Goal: Task Accomplishment & Management: Complete application form

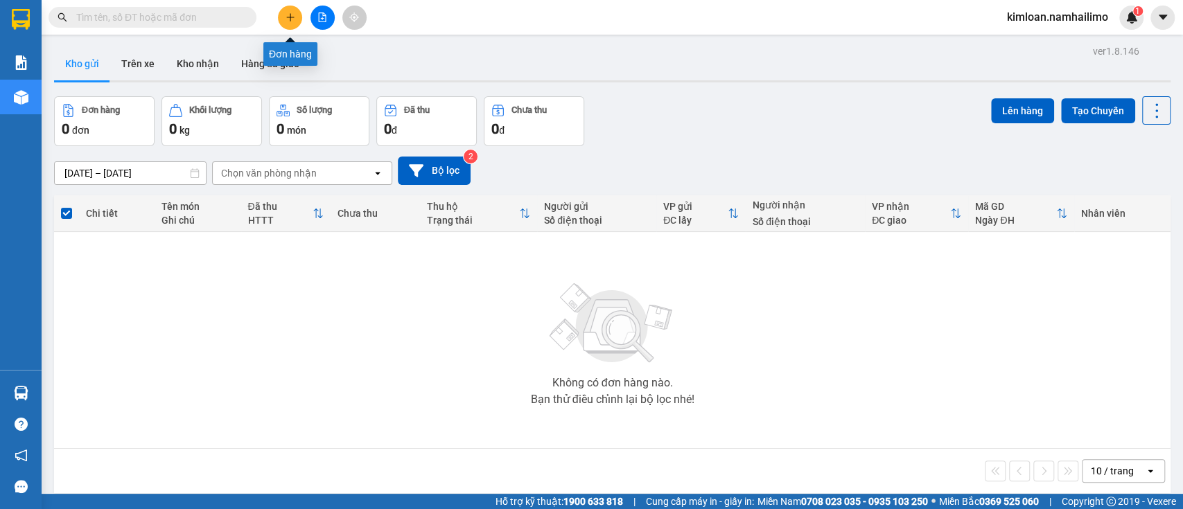
click at [292, 14] on icon "plus" at bounding box center [291, 17] width 10 height 10
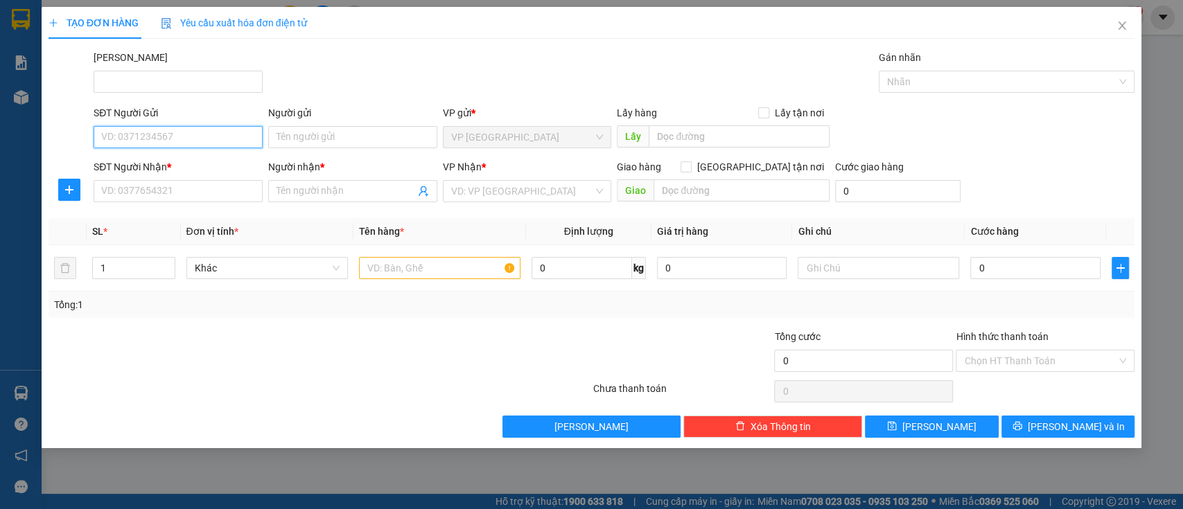
click at [204, 141] on input "SĐT Người Gửi" at bounding box center [178, 137] width 169 height 22
type input "090888764"
click at [351, 139] on input "Người gửi" at bounding box center [352, 137] width 169 height 22
type input "THẢO"
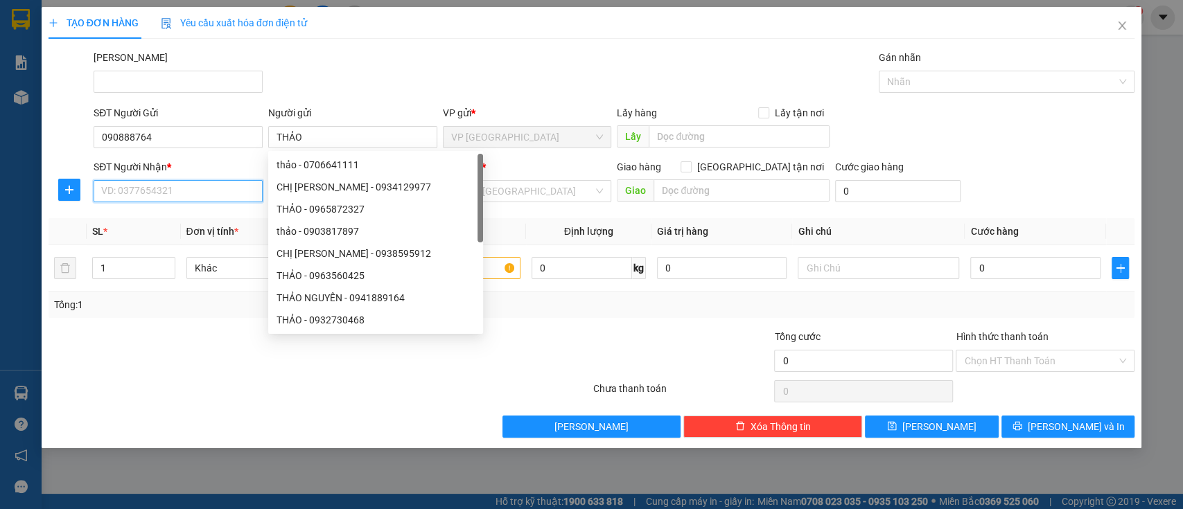
click at [152, 189] on input "SĐT Người Nhận *" at bounding box center [178, 191] width 169 height 22
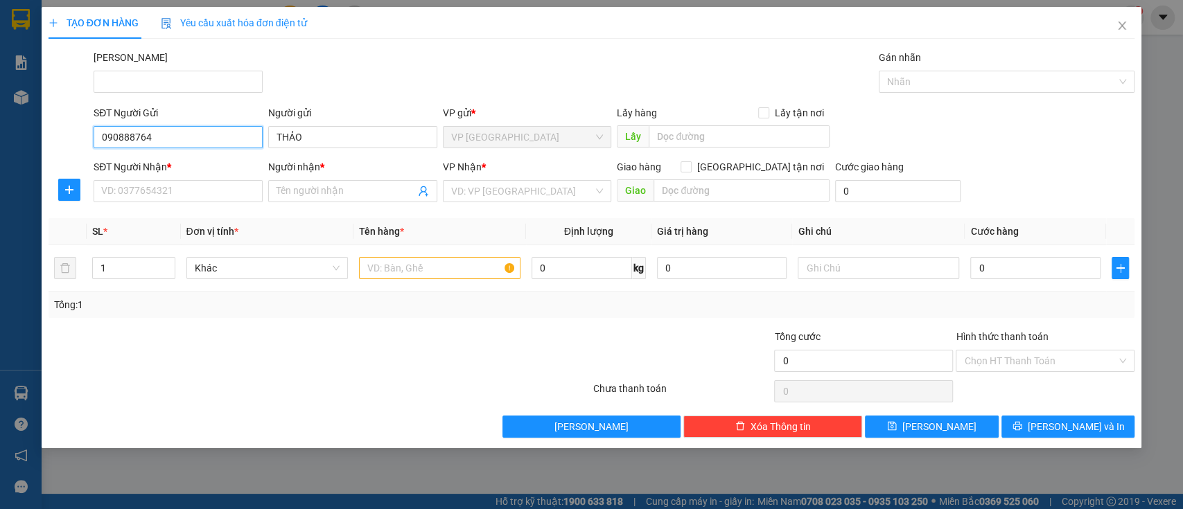
click at [161, 140] on input "090888764" at bounding box center [178, 137] width 169 height 22
type input "0908887640"
click at [207, 196] on input "SĐT Người Nhận *" at bounding box center [178, 191] width 169 height 22
type input "0977831252"
click at [331, 200] on span at bounding box center [352, 191] width 169 height 22
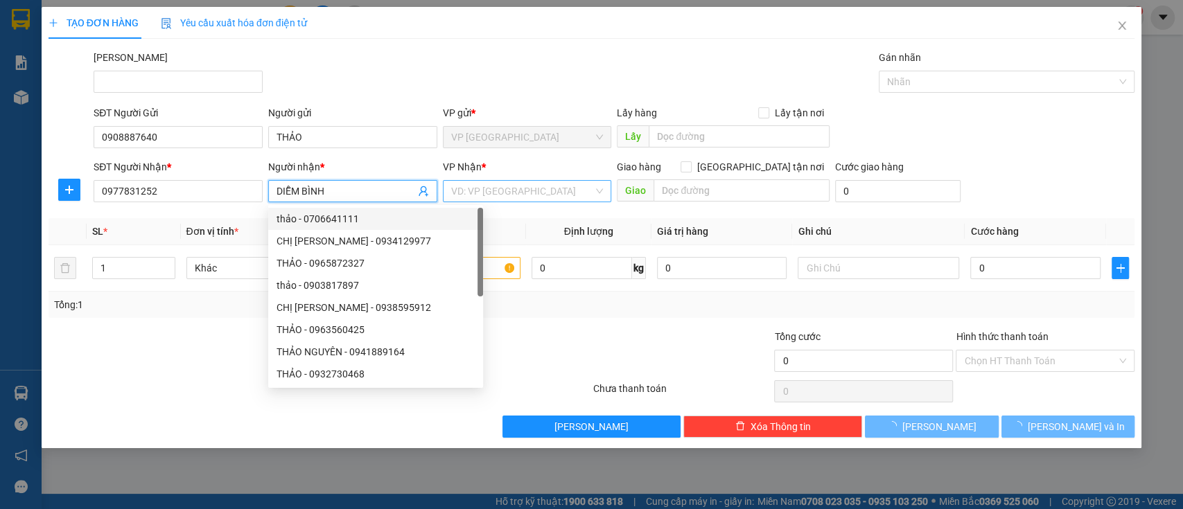
click at [512, 180] on div "VD: VP [GEOGRAPHIC_DATA]" at bounding box center [527, 191] width 169 height 22
type input "DIỄM BÌNH"
click at [512, 181] on input "search" at bounding box center [522, 191] width 143 height 21
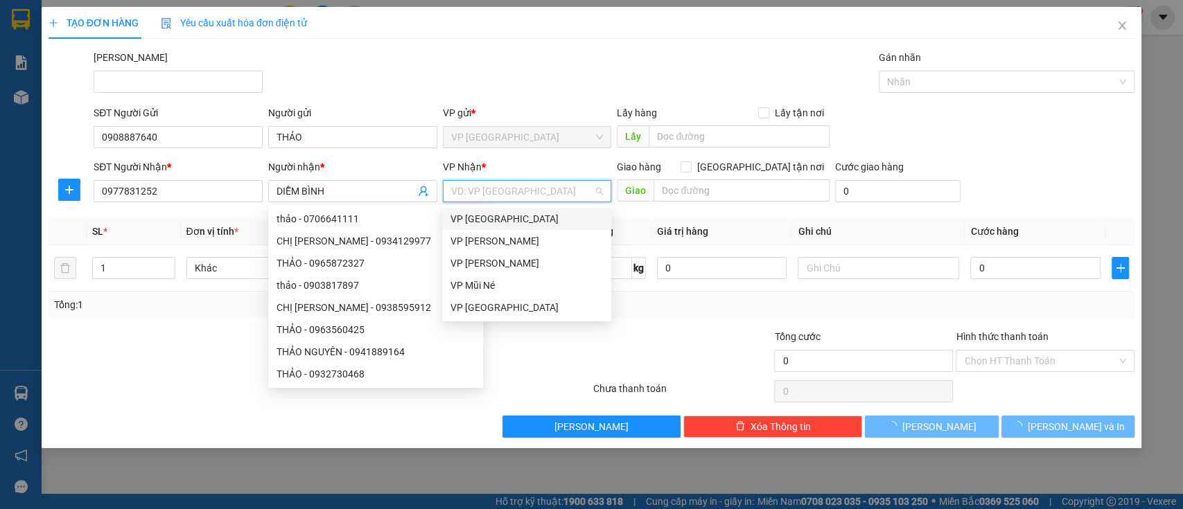
click at [514, 191] on input "search" at bounding box center [522, 191] width 143 height 21
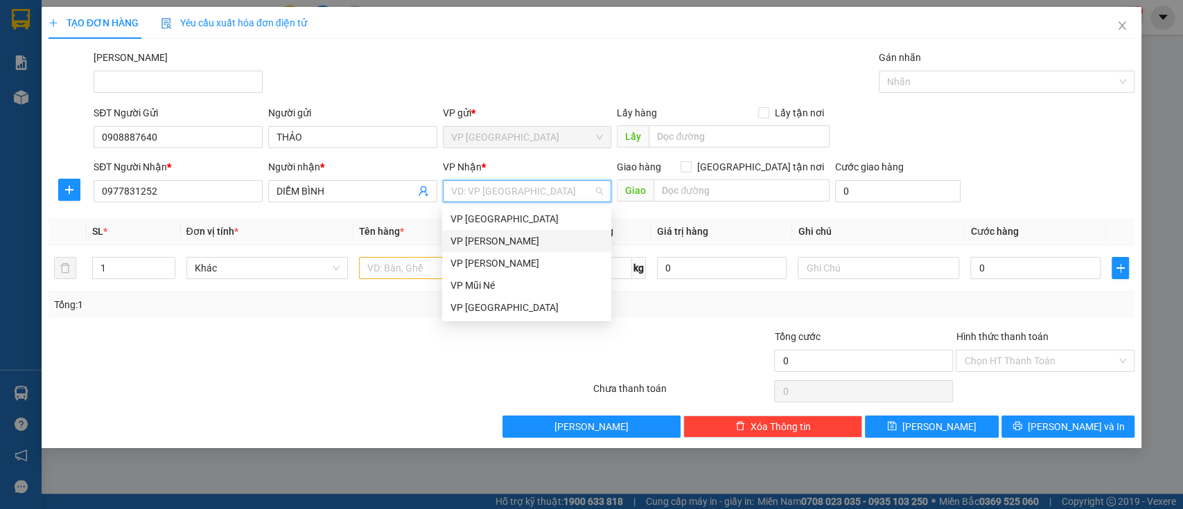
click at [513, 246] on div "VP [PERSON_NAME]" at bounding box center [527, 241] width 152 height 15
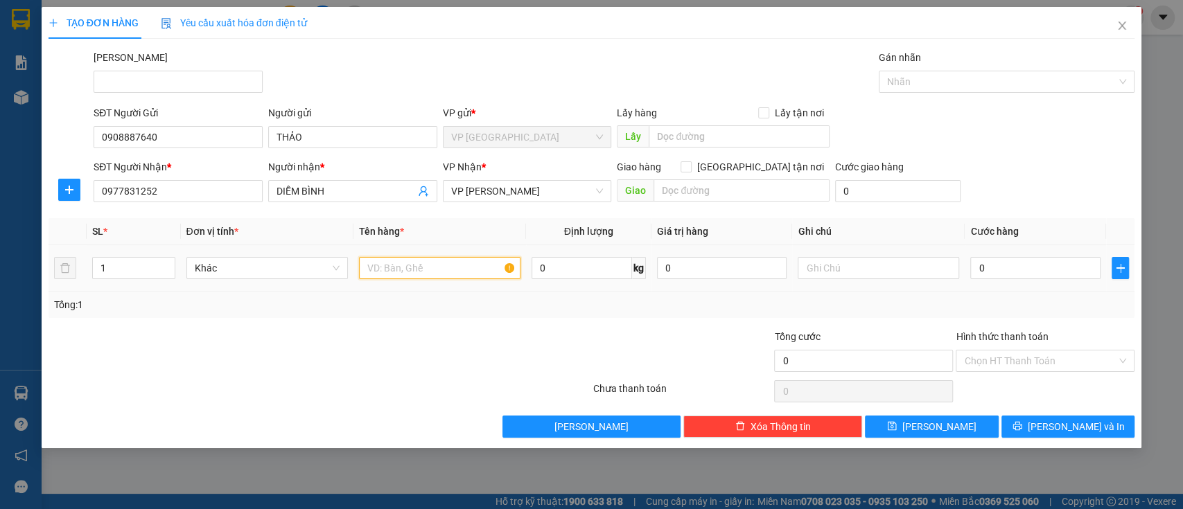
click at [444, 265] on input "text" at bounding box center [439, 268] width 161 height 22
type input "X"
type input "THÙNG XỐP HSAN"
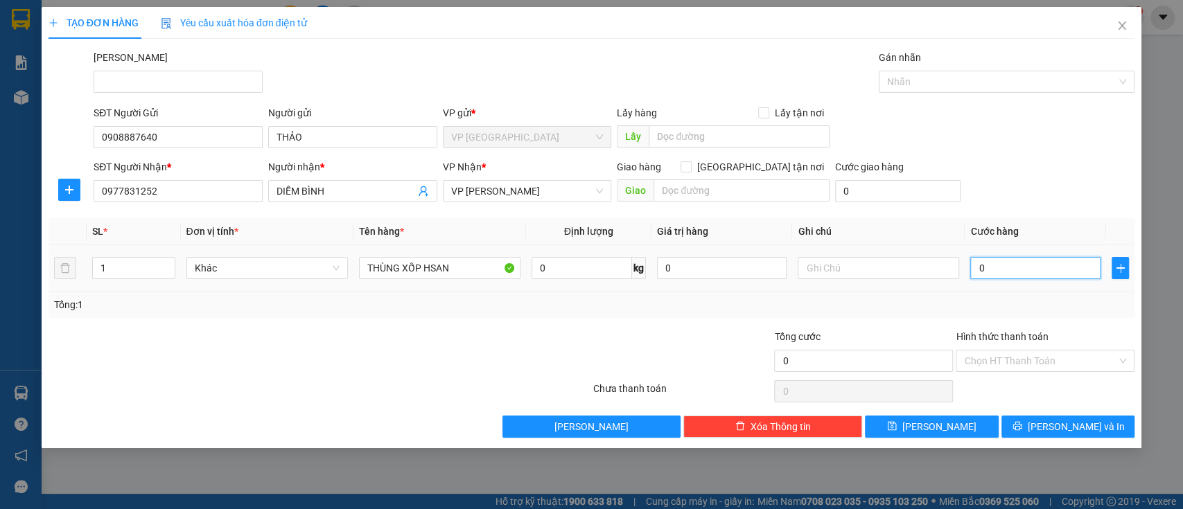
click at [1026, 267] on input "0" at bounding box center [1035, 268] width 130 height 22
type input "003"
type input "3"
type input "0.030"
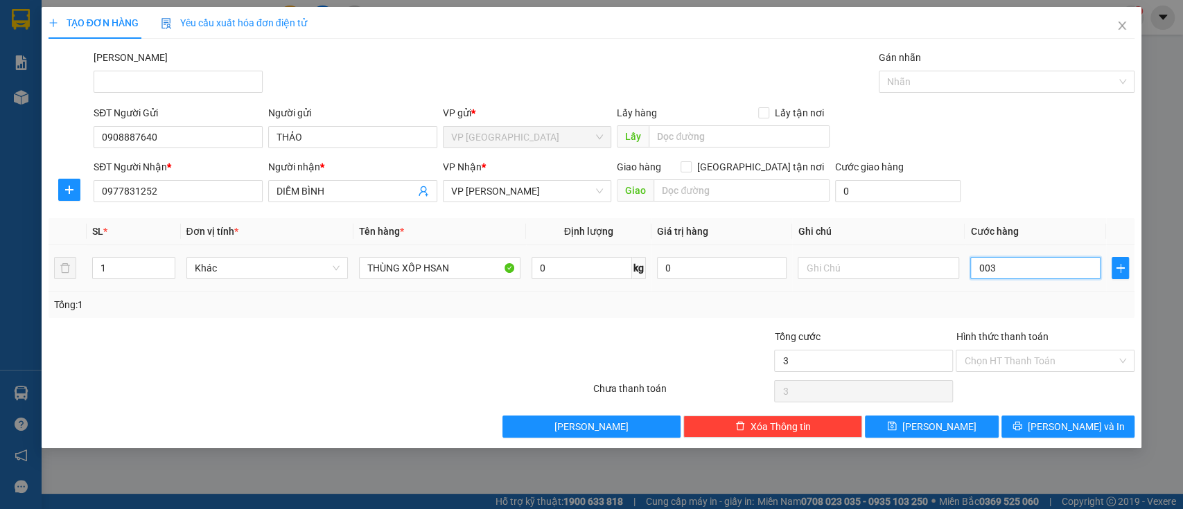
type input "30"
type input "003"
type input "3"
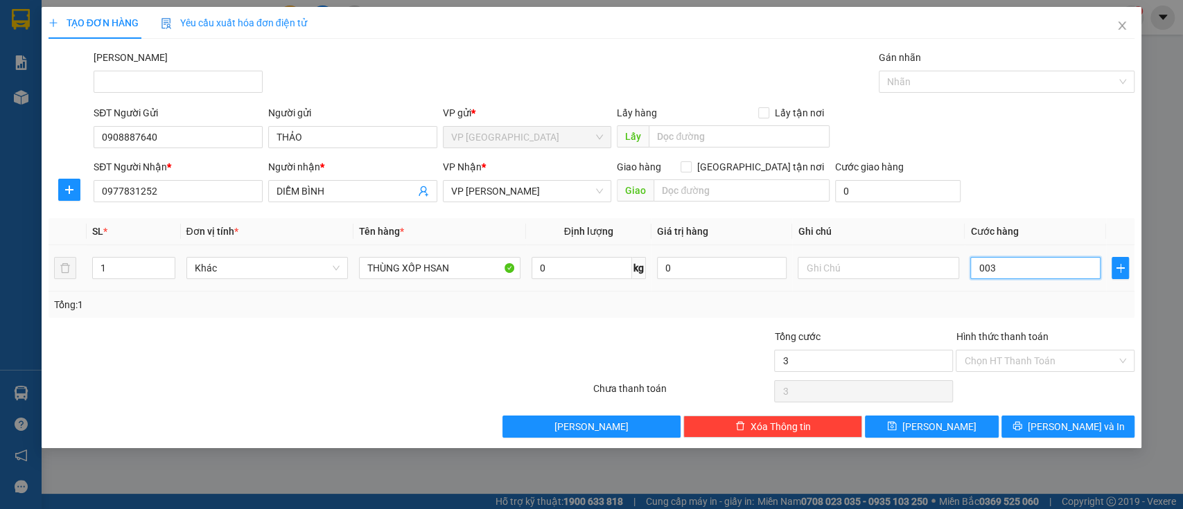
type input "00"
type input "0"
type input "004"
type input "4"
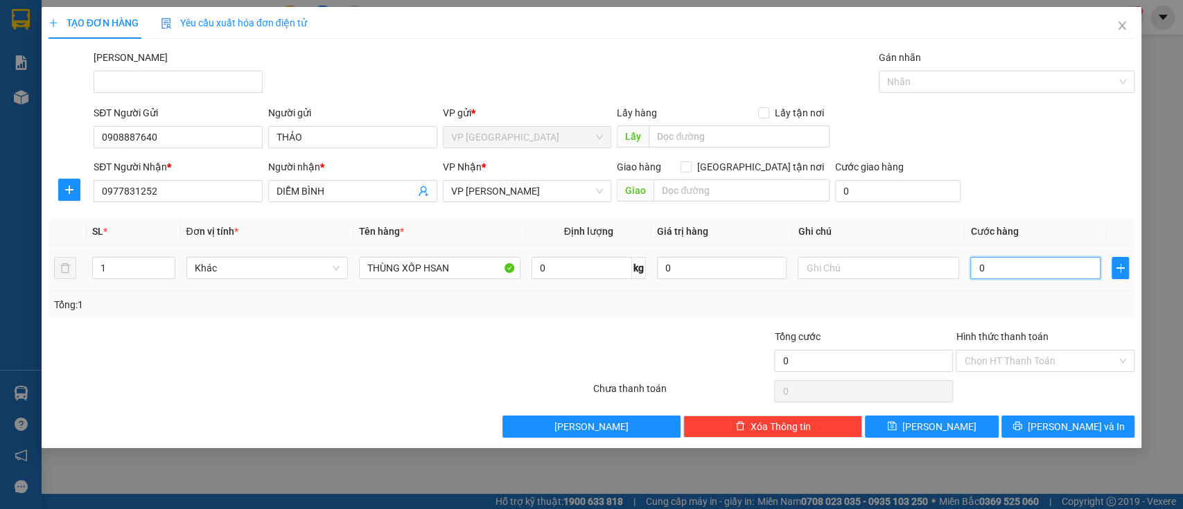
type input "4"
type input "0.040"
type input "40"
click at [1016, 367] on input "Hình thức thanh toán" at bounding box center [1040, 361] width 152 height 21
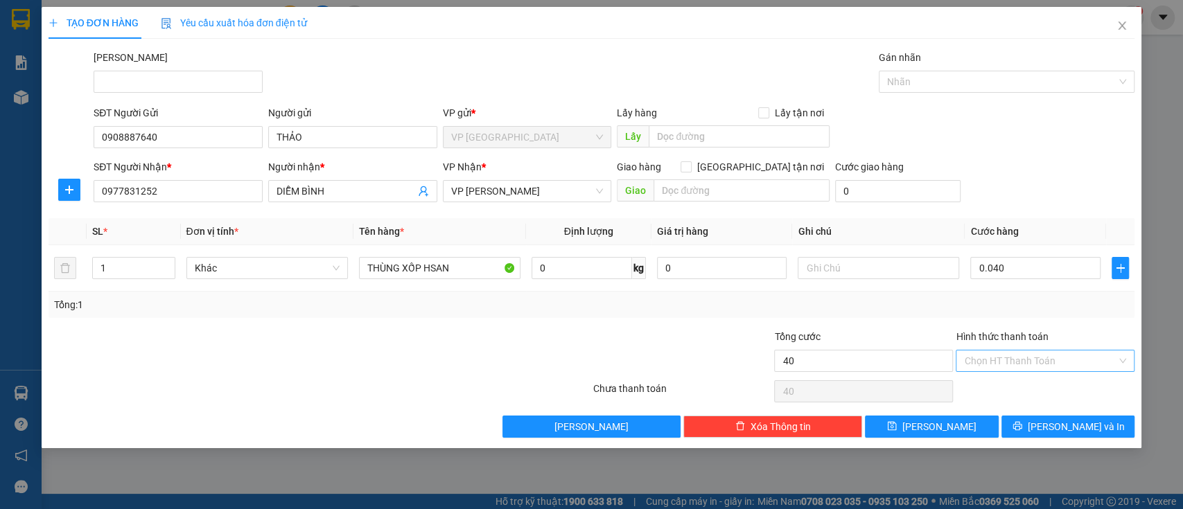
type input "40.000"
click at [1016, 367] on input "Hình thức thanh toán" at bounding box center [1040, 361] width 152 height 21
click at [1009, 399] on div "Tại văn phòng" at bounding box center [1045, 388] width 179 height 22
type input "0"
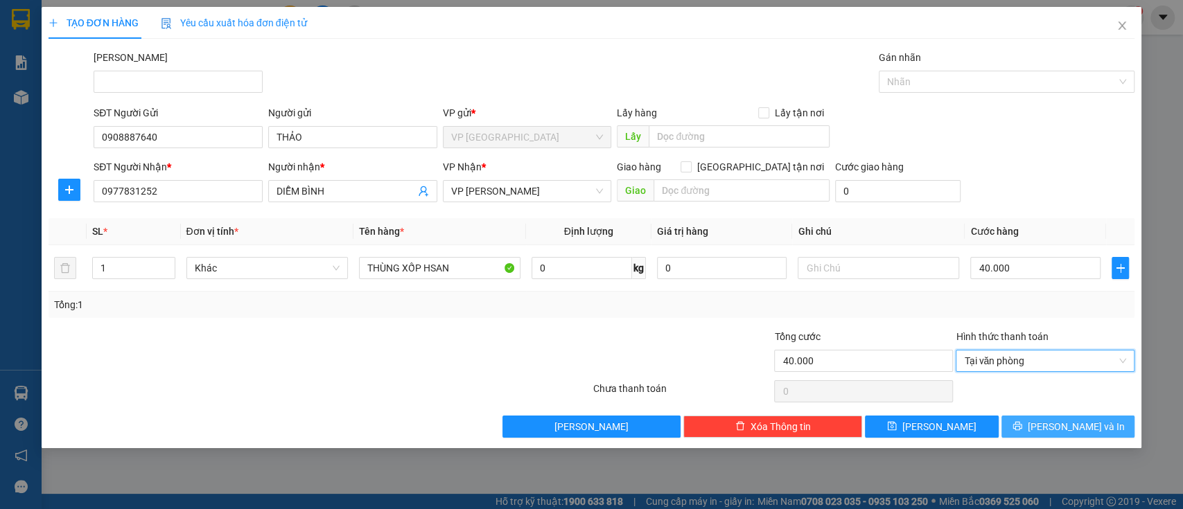
click at [1075, 424] on span "[PERSON_NAME] và In" at bounding box center [1076, 426] width 97 height 15
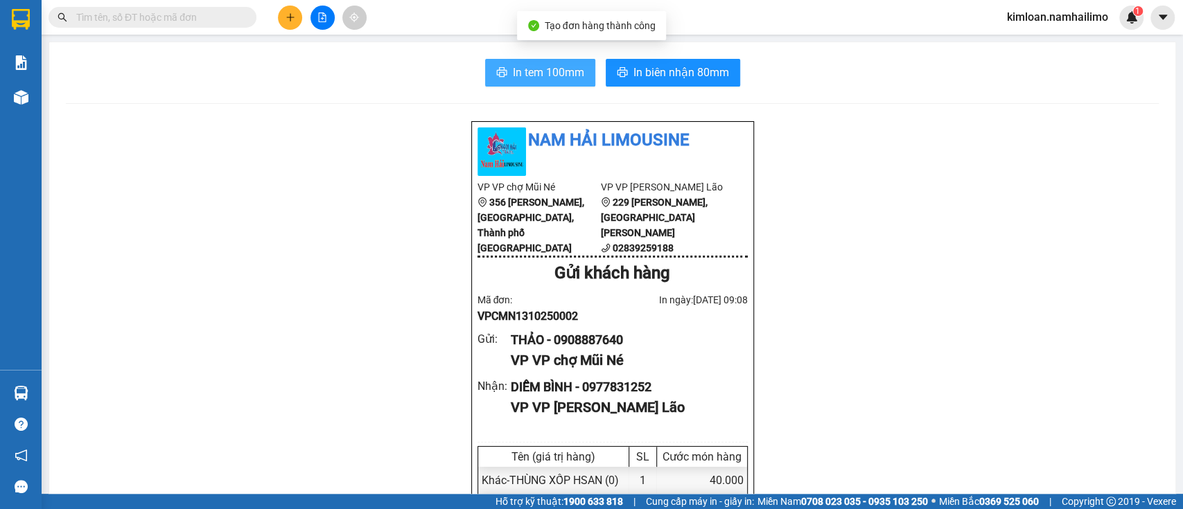
drag, startPoint x: 530, startPoint y: 67, endPoint x: 790, endPoint y: 133, distance: 268.1
click at [532, 67] on span "In tem 100mm" at bounding box center [548, 72] width 71 height 17
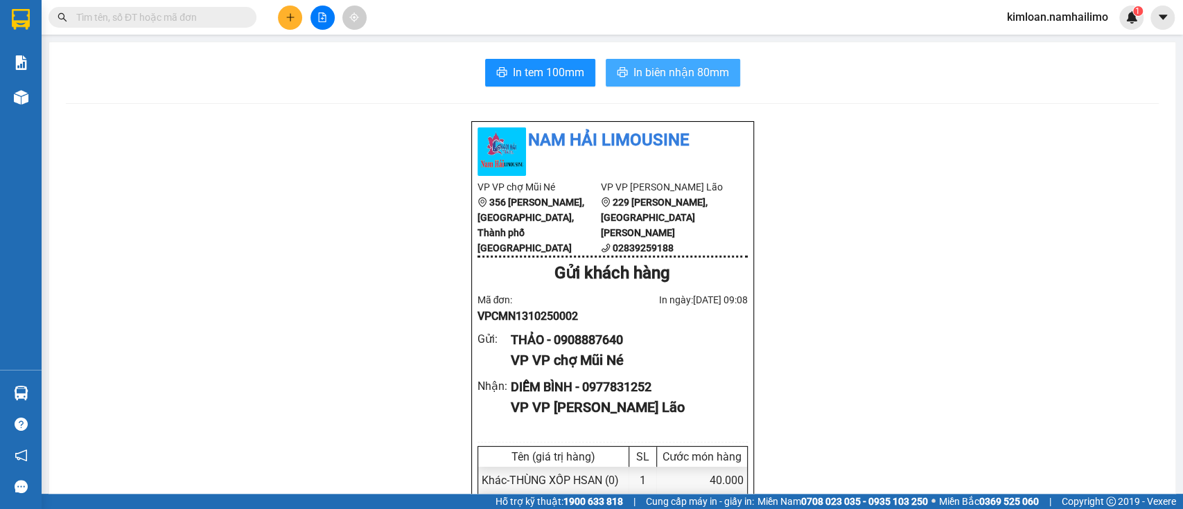
click at [638, 75] on span "In biên nhận 80mm" at bounding box center [681, 72] width 96 height 17
click at [568, 349] on div "THẢO - 0908887640" at bounding box center [623, 340] width 225 height 19
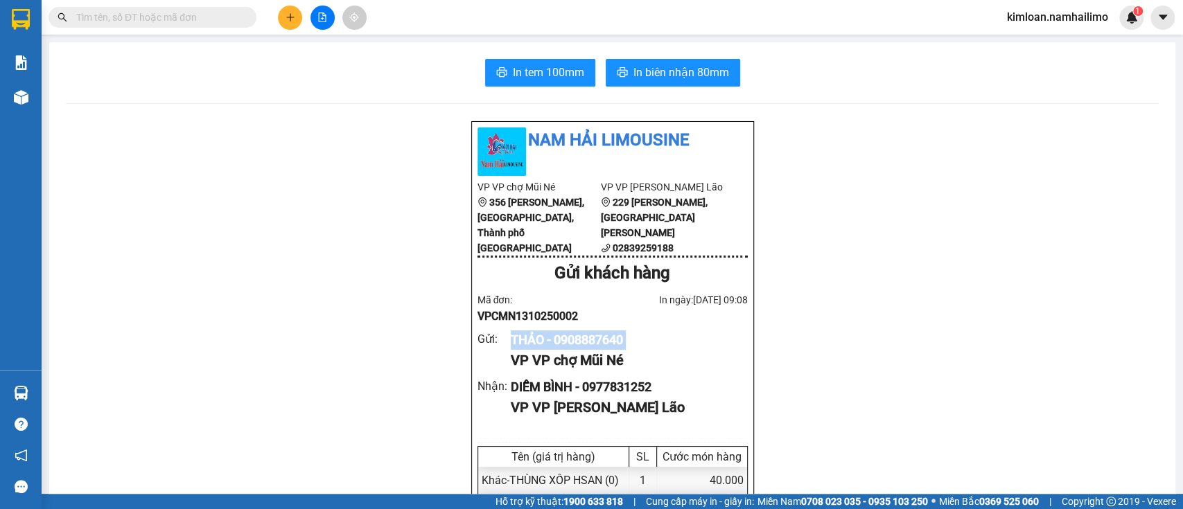
click at [569, 349] on div "THẢO - 0908887640" at bounding box center [623, 340] width 225 height 19
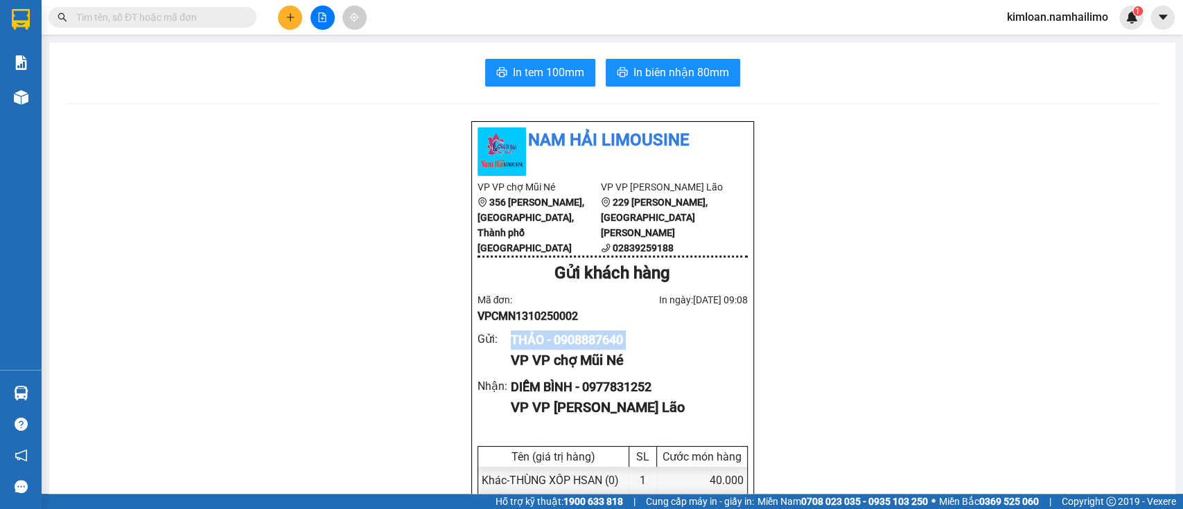
click at [570, 349] on div "THẢO - 0908887640" at bounding box center [623, 340] width 225 height 19
click at [710, 350] on div "THẢO - 0908887640" at bounding box center [623, 340] width 225 height 19
click at [601, 350] on div "THẢO - 0908887640" at bounding box center [623, 340] width 225 height 19
click at [603, 350] on div "THẢO - 0908887640" at bounding box center [623, 340] width 225 height 19
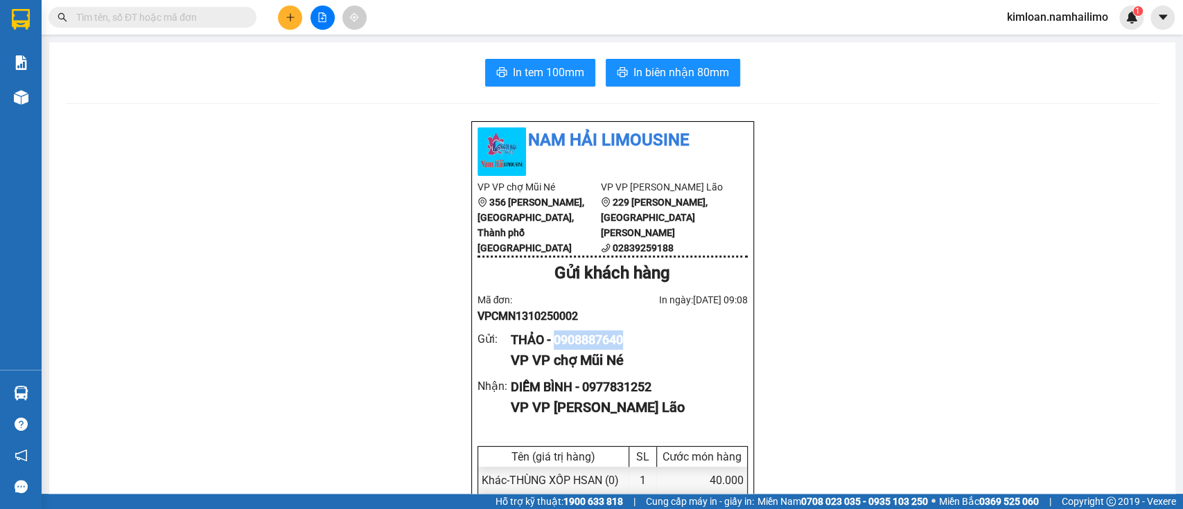
copy div "0908887640"
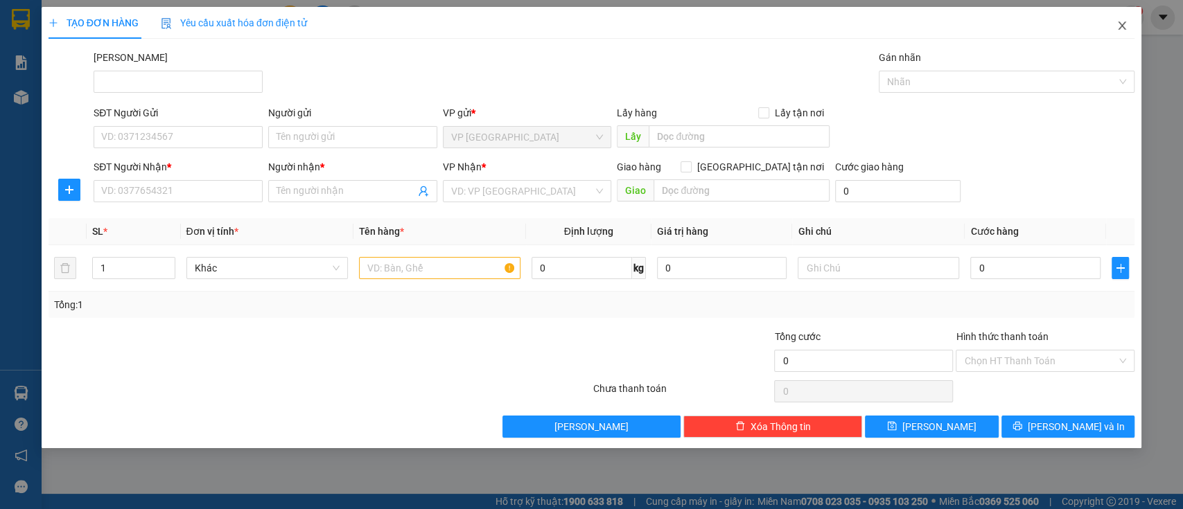
drag, startPoint x: 1115, startPoint y: 32, endPoint x: 1098, endPoint y: 37, distance: 17.3
click at [1115, 33] on span "Close" at bounding box center [1122, 26] width 39 height 39
click at [1115, 33] on div "Kết quả tìm kiếm ( 0 ) Bộ lọc Ngày tạo đơn gần nhất No Data kimloan.namhailimo 1" at bounding box center [591, 17] width 1183 height 35
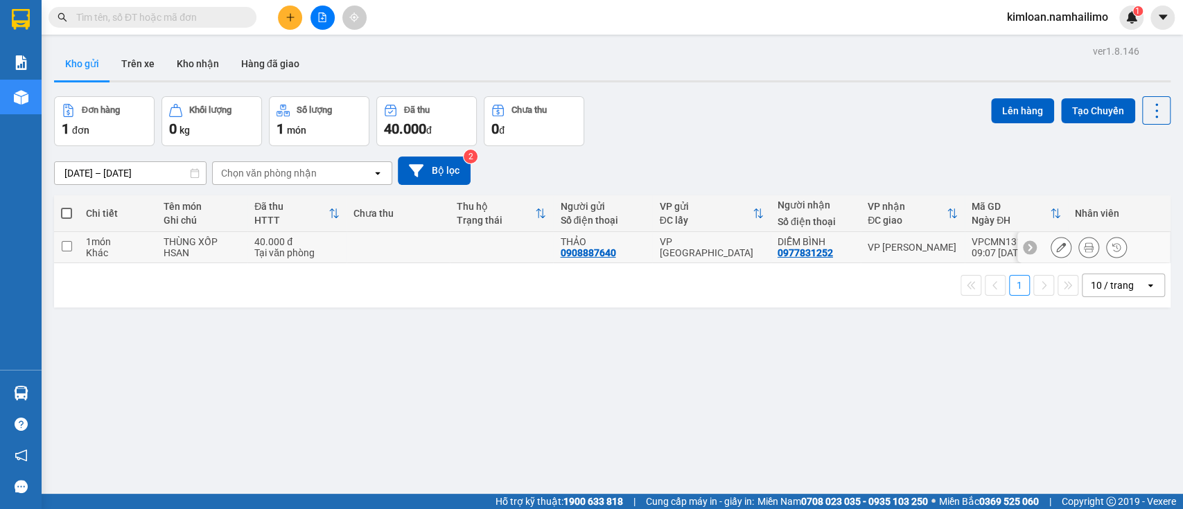
click at [151, 238] on td "1 món Khác" at bounding box center [118, 247] width 78 height 31
checkbox input "true"
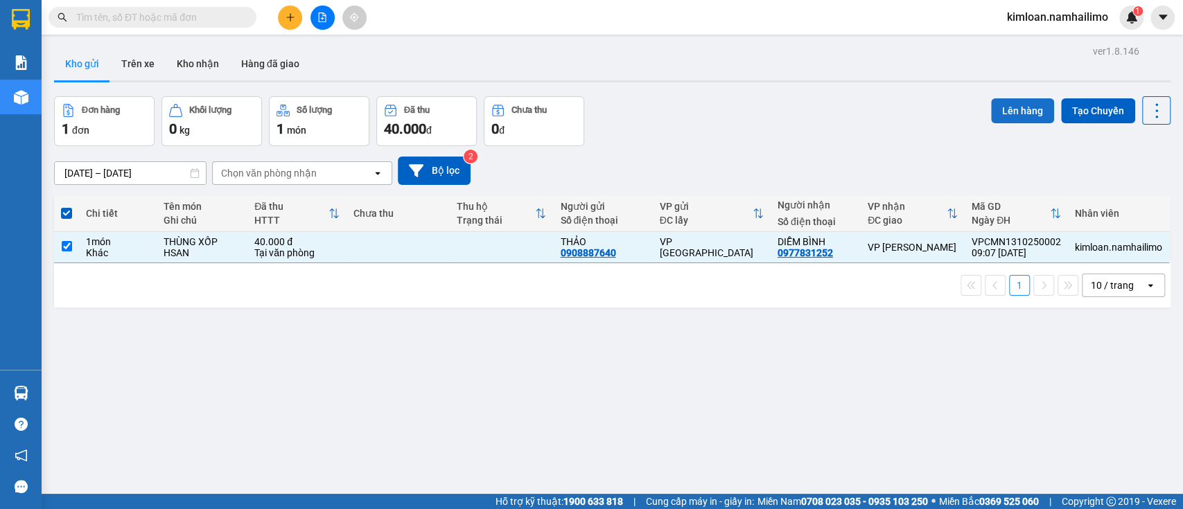
click at [1008, 108] on button "Lên hàng" at bounding box center [1022, 110] width 63 height 25
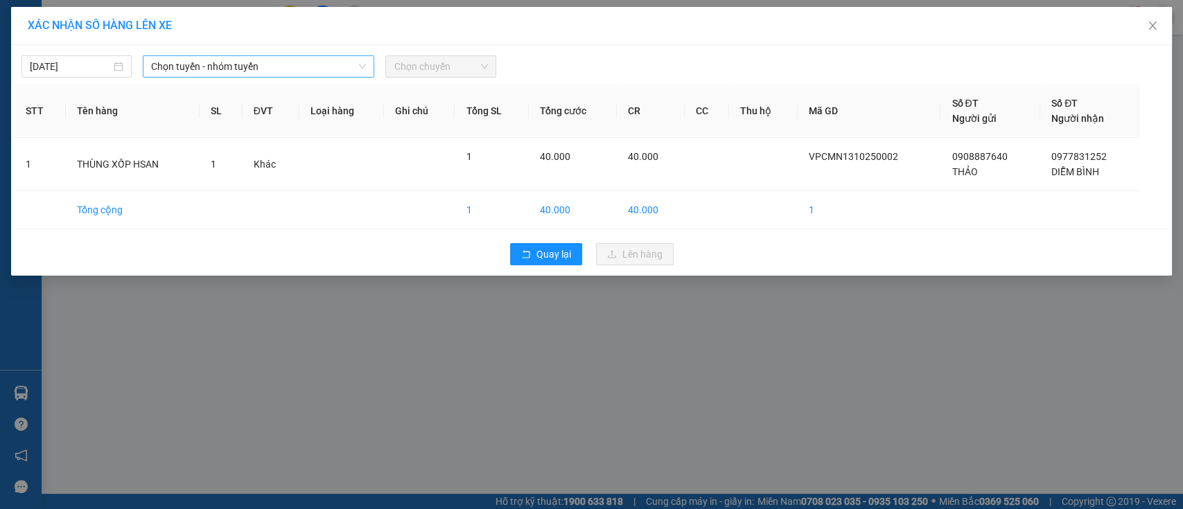
click at [248, 69] on span "Chọn tuyến - nhóm tuyến" at bounding box center [258, 66] width 215 height 21
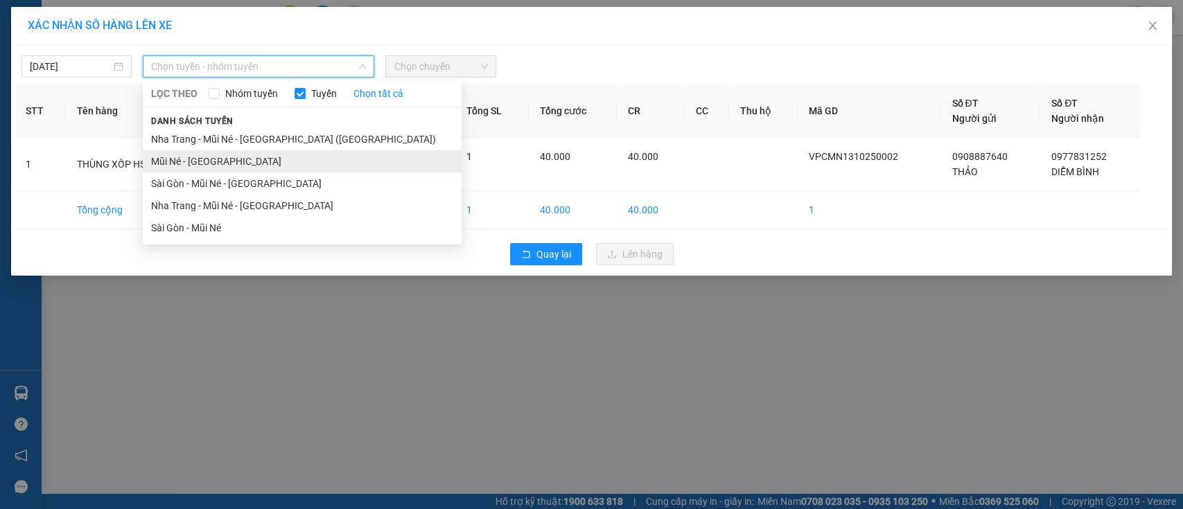
click at [200, 162] on li "Mũi Né - [GEOGRAPHIC_DATA]" at bounding box center [302, 161] width 319 height 22
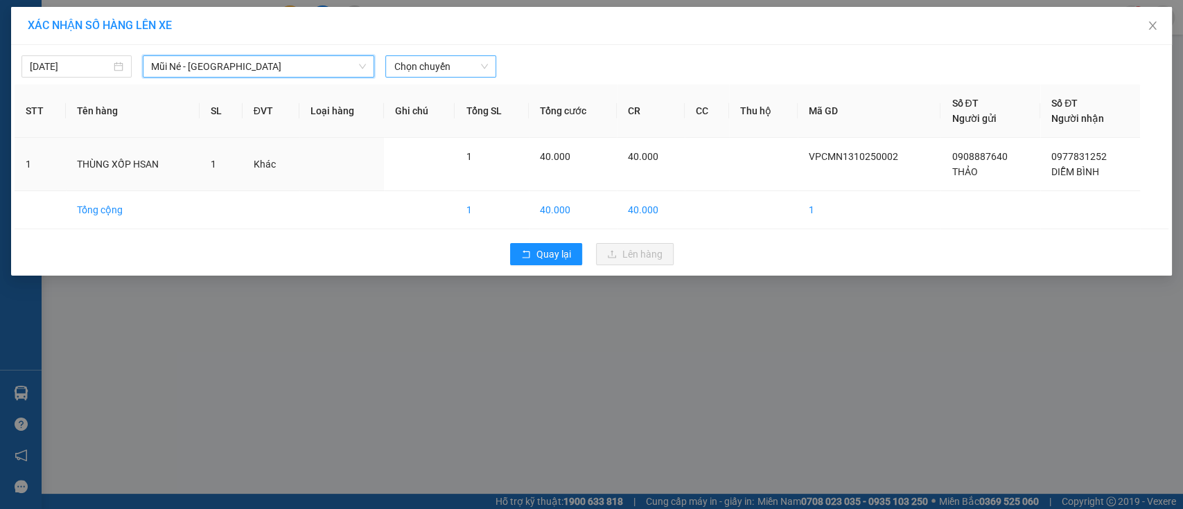
click at [462, 69] on span "Chọn chuyến" at bounding box center [441, 66] width 94 height 21
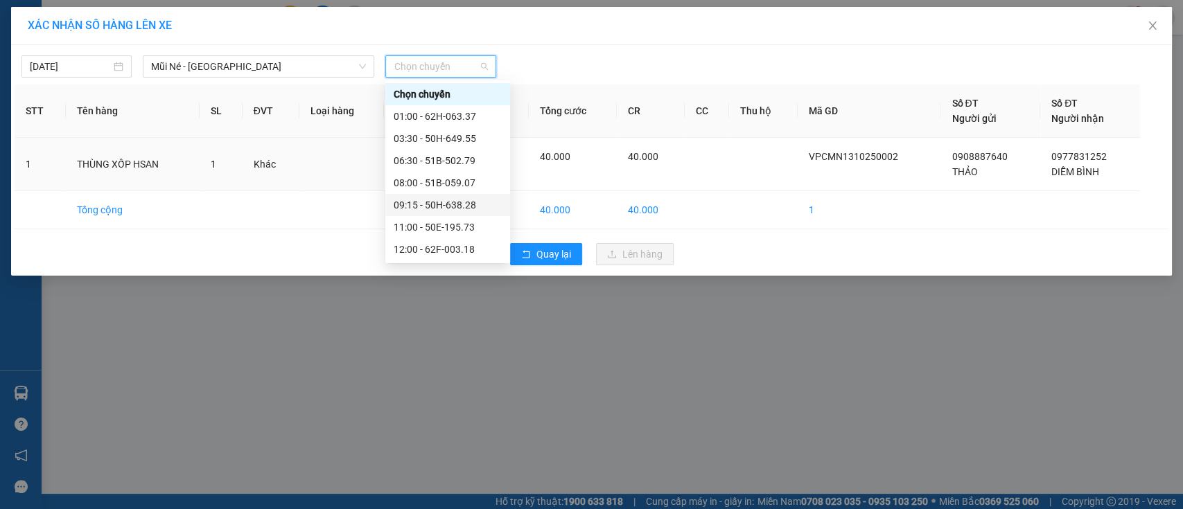
click at [431, 202] on div "09:15 - 50H-638.28" at bounding box center [448, 205] width 108 height 15
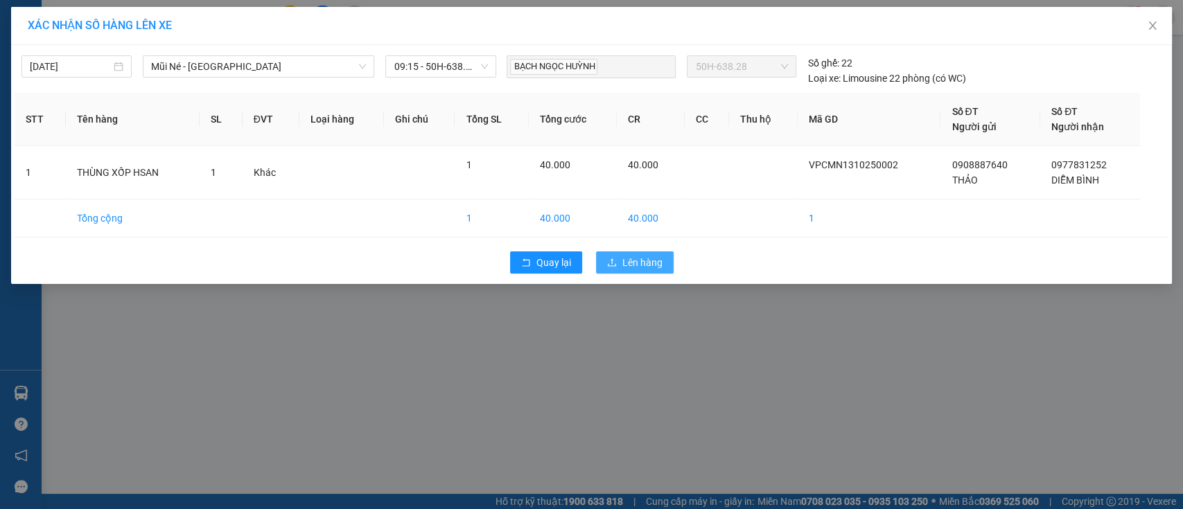
click at [637, 263] on span "Lên hàng" at bounding box center [642, 262] width 40 height 15
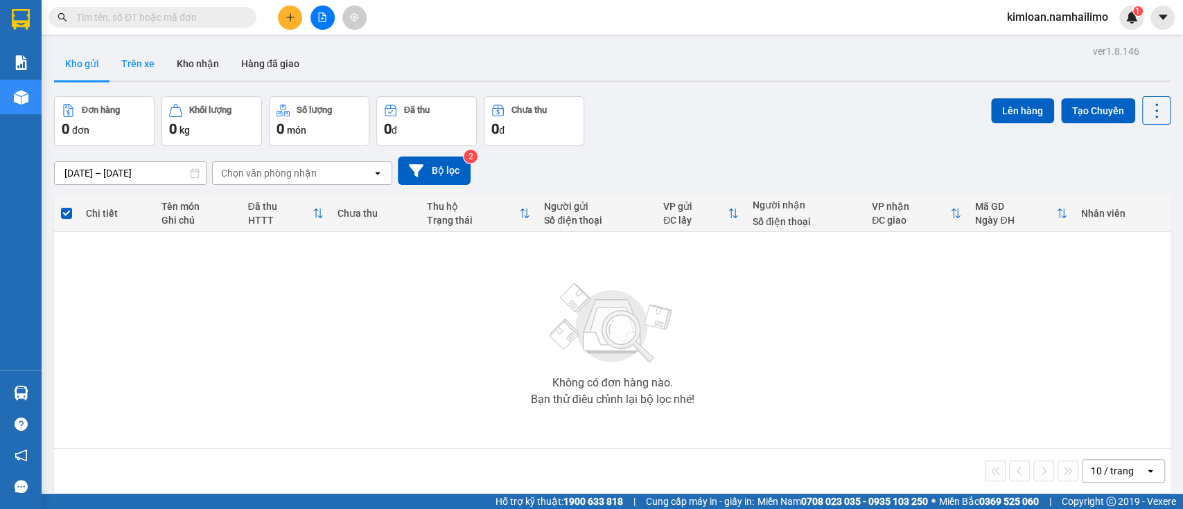
click at [161, 78] on button "Trên xe" at bounding box center [137, 63] width 55 height 33
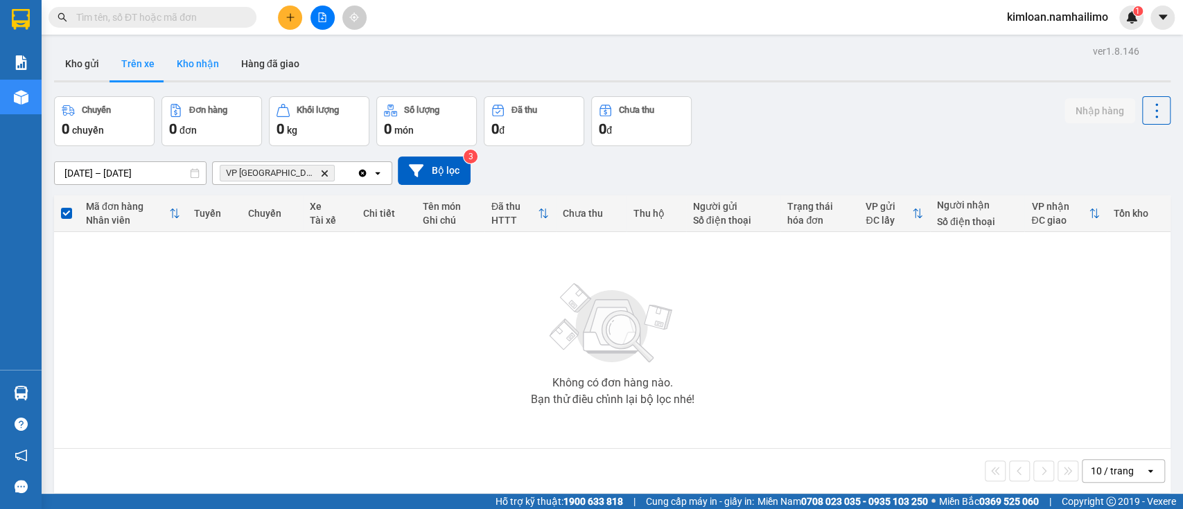
click at [216, 79] on button "Kho nhận" at bounding box center [198, 63] width 64 height 33
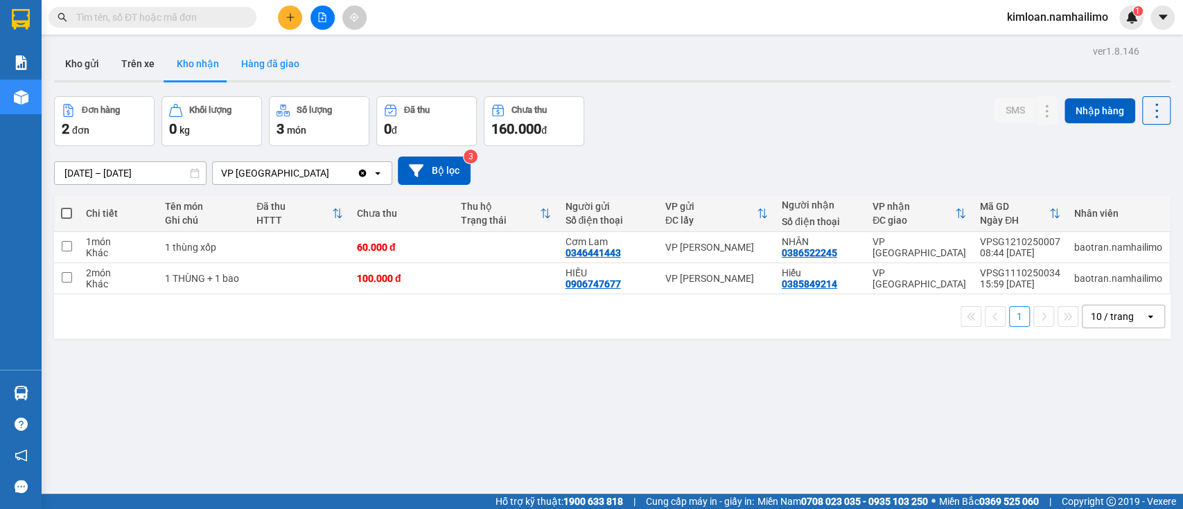
click at [253, 60] on button "Hàng đã giao" at bounding box center [270, 63] width 80 height 33
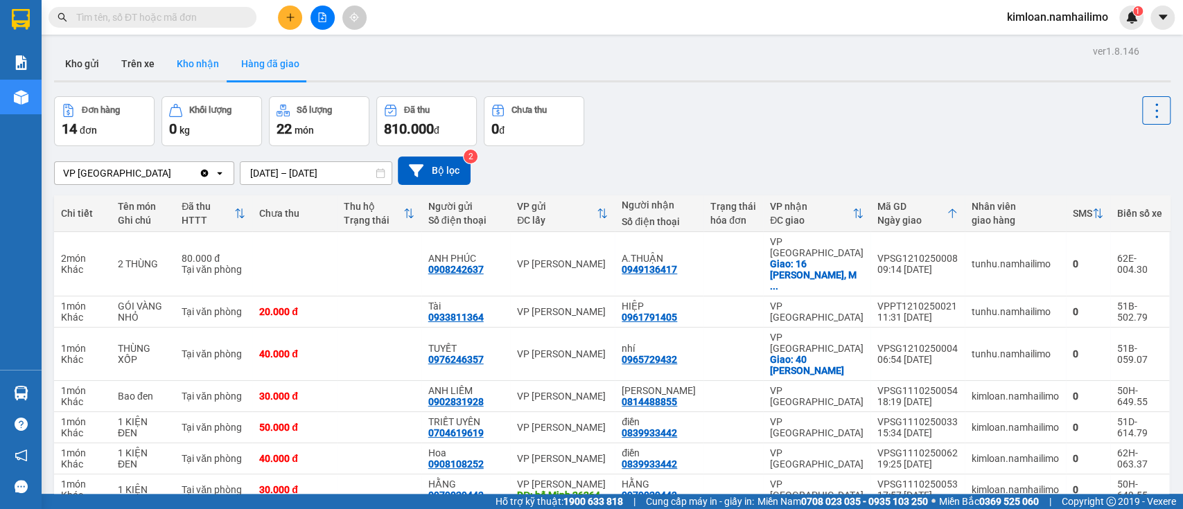
click at [209, 65] on button "Kho nhận" at bounding box center [198, 63] width 64 height 33
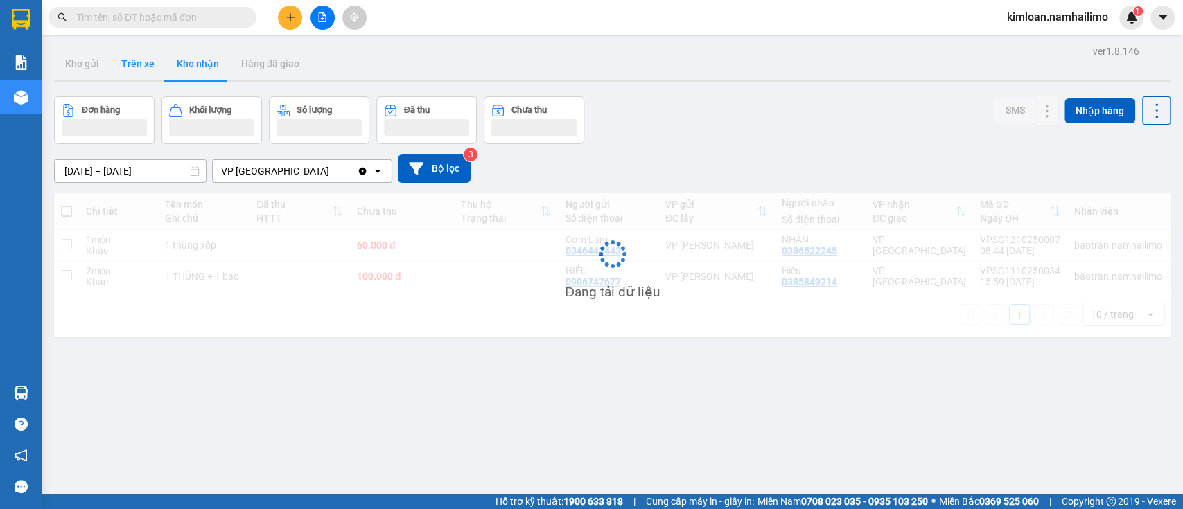
click at [130, 62] on button "Trên xe" at bounding box center [137, 63] width 55 height 33
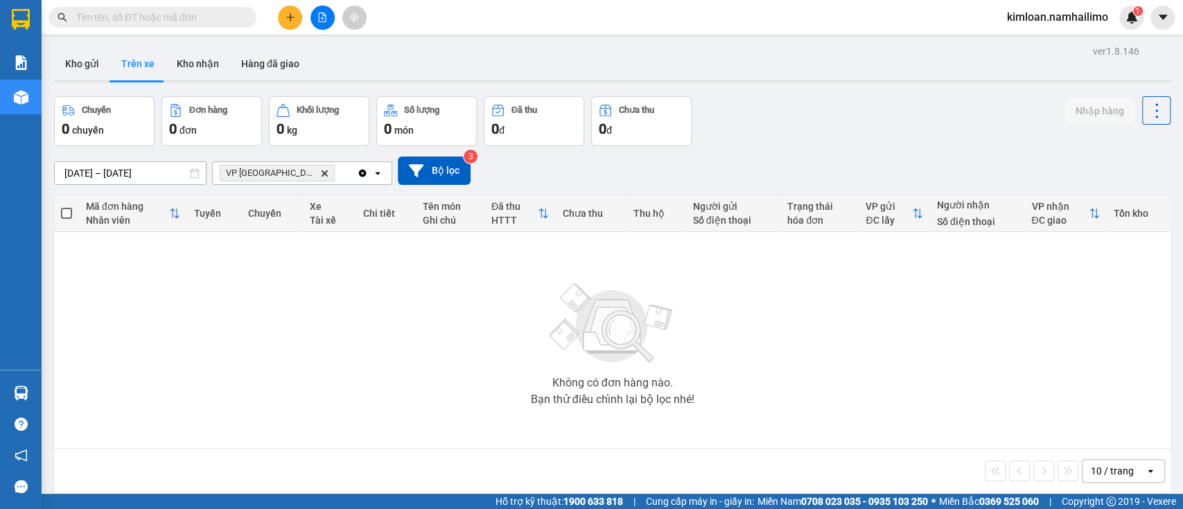
click at [320, 170] on icon "Delete" at bounding box center [324, 173] width 8 height 8
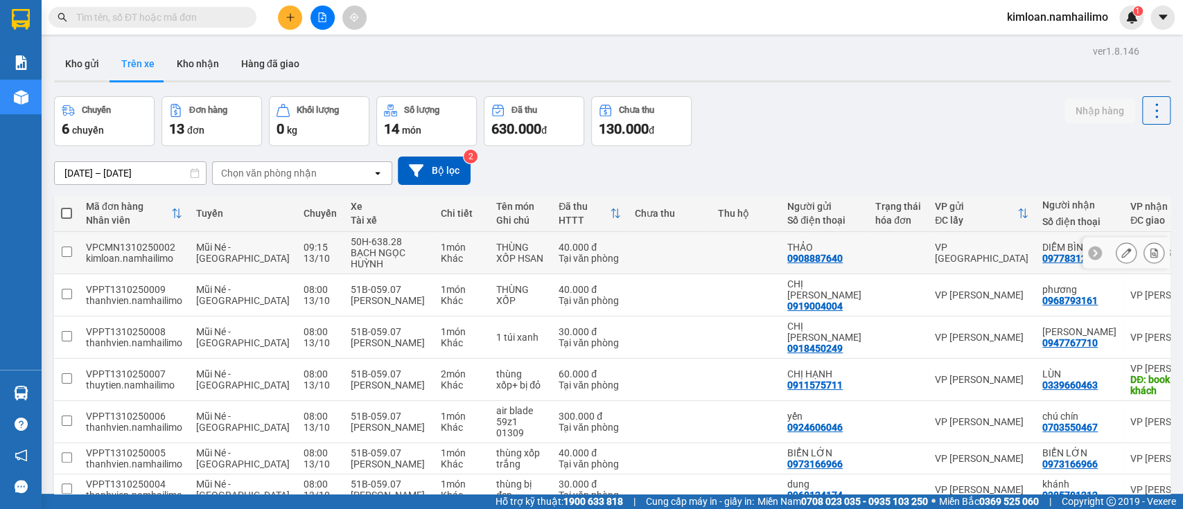
click at [1042, 261] on div "0977831252" at bounding box center [1069, 258] width 55 height 11
copy div "0977831252"
click at [293, 23] on button at bounding box center [290, 18] width 24 height 24
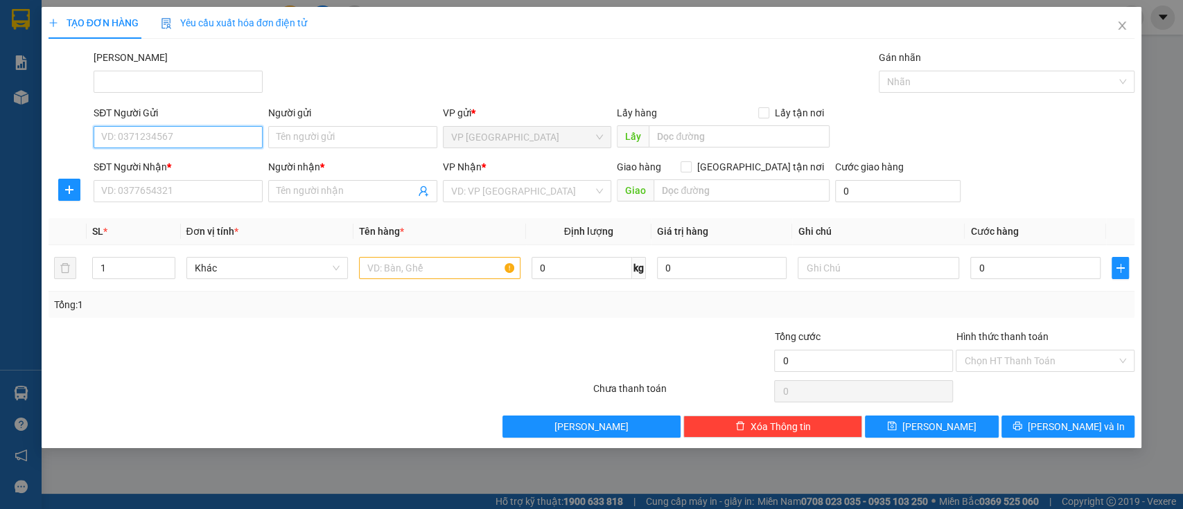
click at [191, 132] on input "SĐT Người Gửi" at bounding box center [178, 137] width 169 height 22
paste input "0941015029"
type input "0941015029"
drag, startPoint x: 180, startPoint y: 162, endPoint x: 215, endPoint y: 159, distance: 34.8
click at [182, 162] on div "0941015029 - A ĐỒNG" at bounding box center [178, 164] width 152 height 15
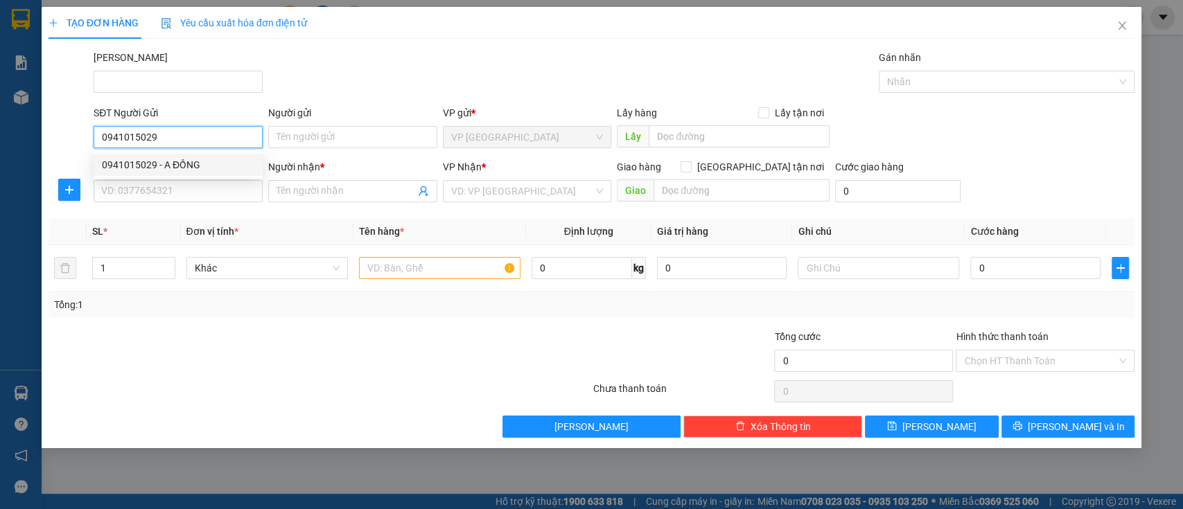
type input "A ĐỒNG"
type input "0903788497"
type input "DŨNG"
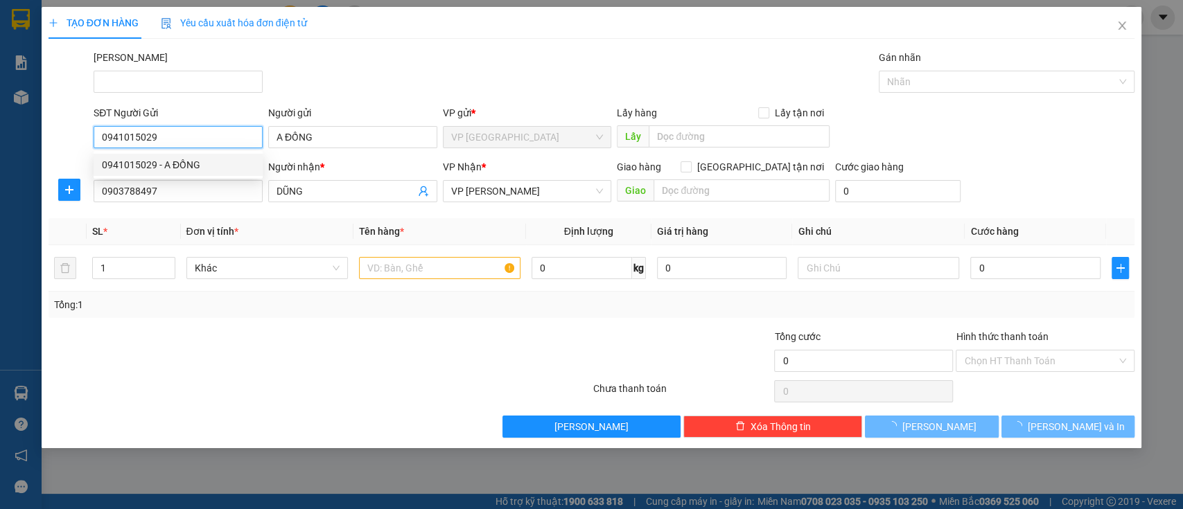
type input "40.000"
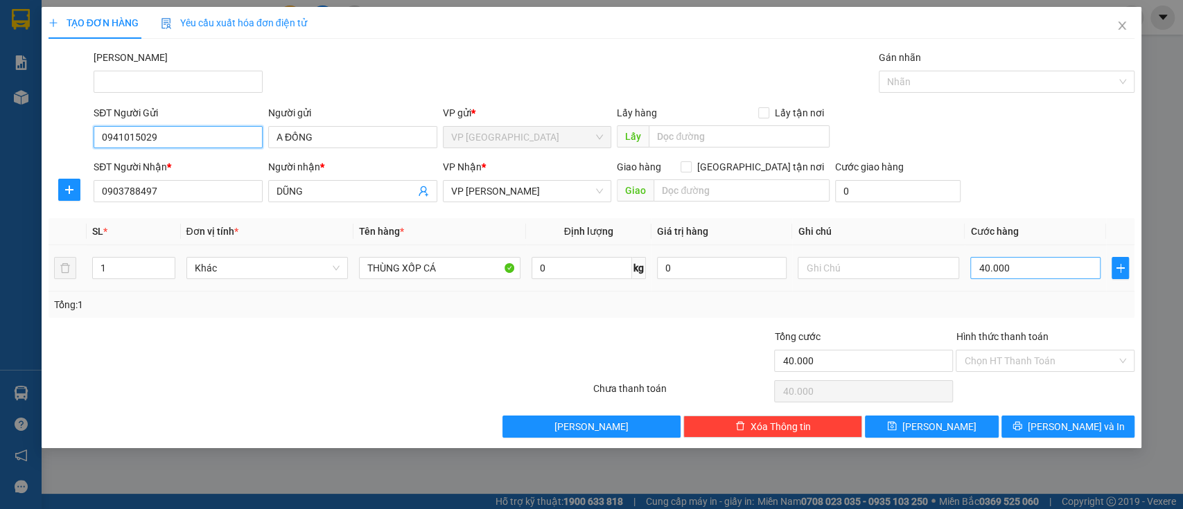
type input "0941015029"
click at [1024, 270] on input "40.000" at bounding box center [1035, 268] width 130 height 22
type input "0"
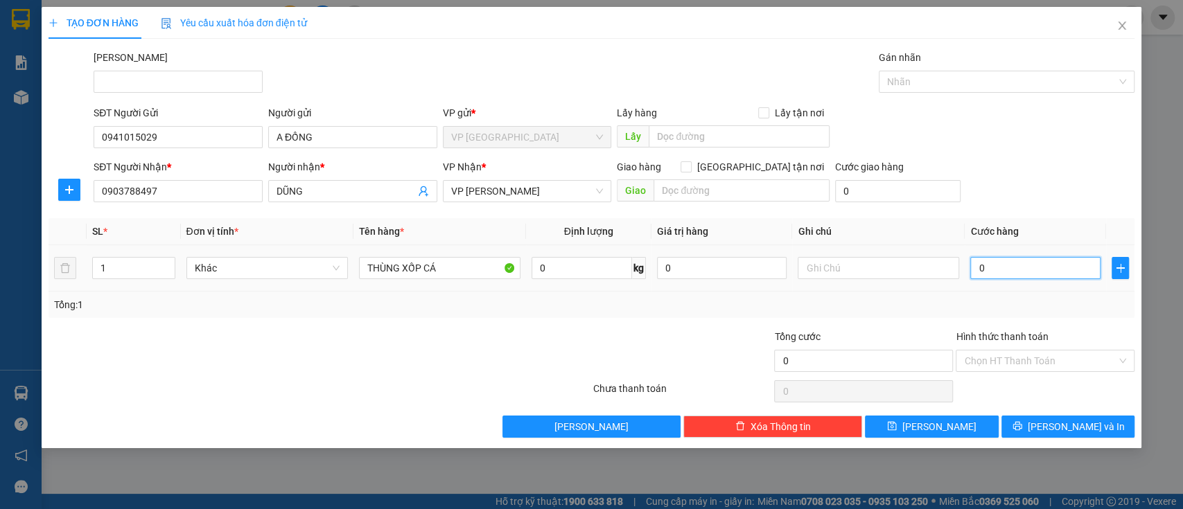
type input "7"
type input "007"
type input "70"
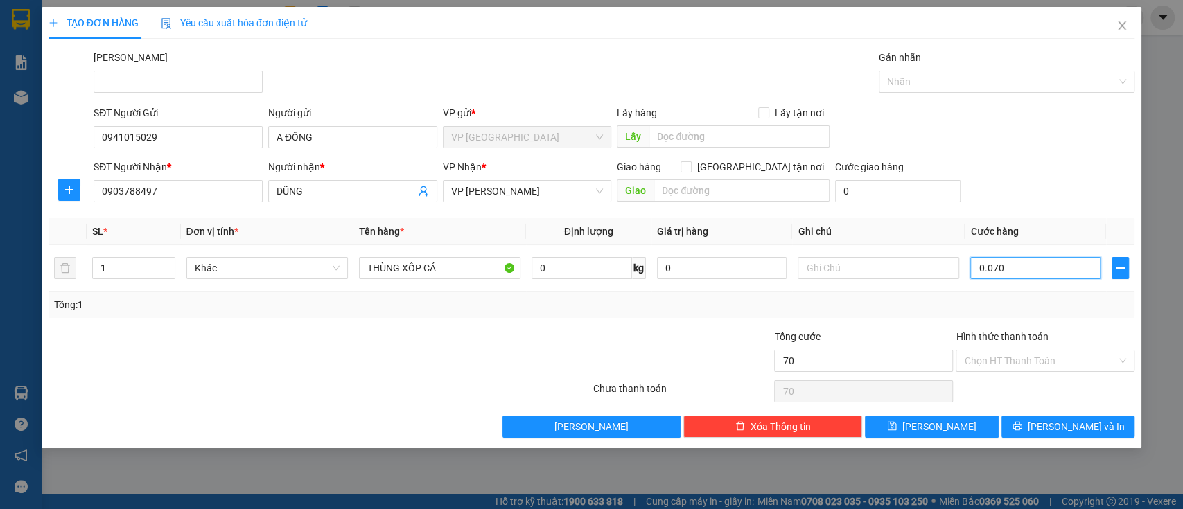
type input "0.070"
type input "70.000"
click at [1015, 336] on label "Hình thức thanh toán" at bounding box center [1002, 336] width 92 height 11
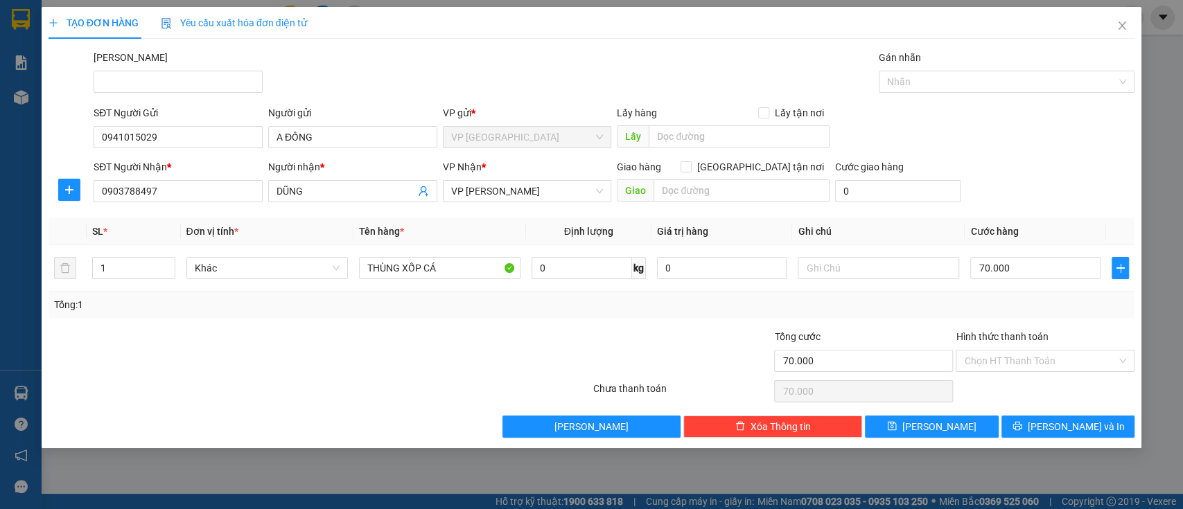
click at [1015, 351] on input "Hình thức thanh toán" at bounding box center [1040, 361] width 152 height 21
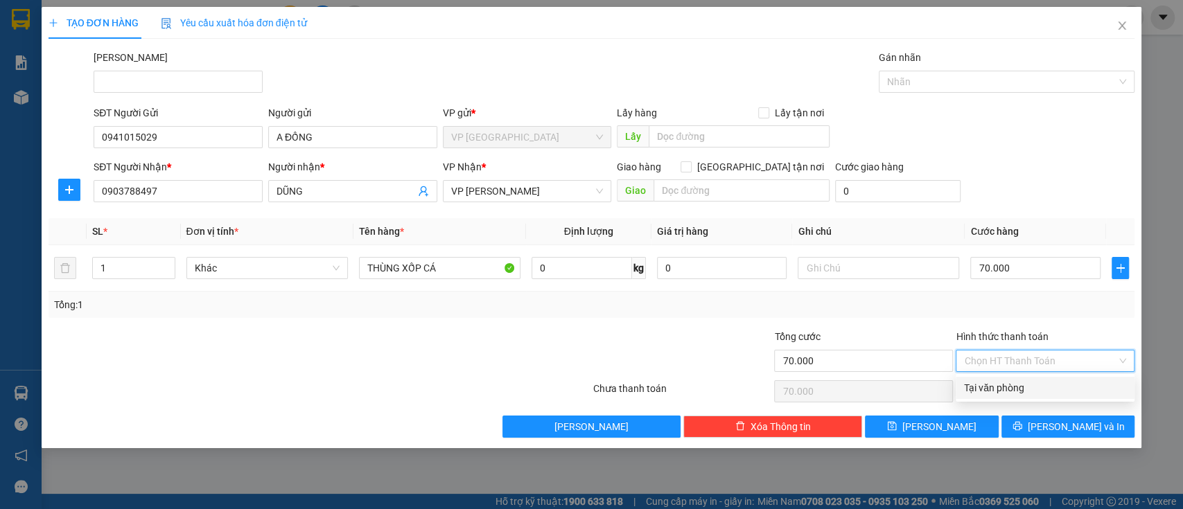
click at [1033, 382] on div "Tại văn phòng" at bounding box center [1045, 388] width 162 height 15
type input "0"
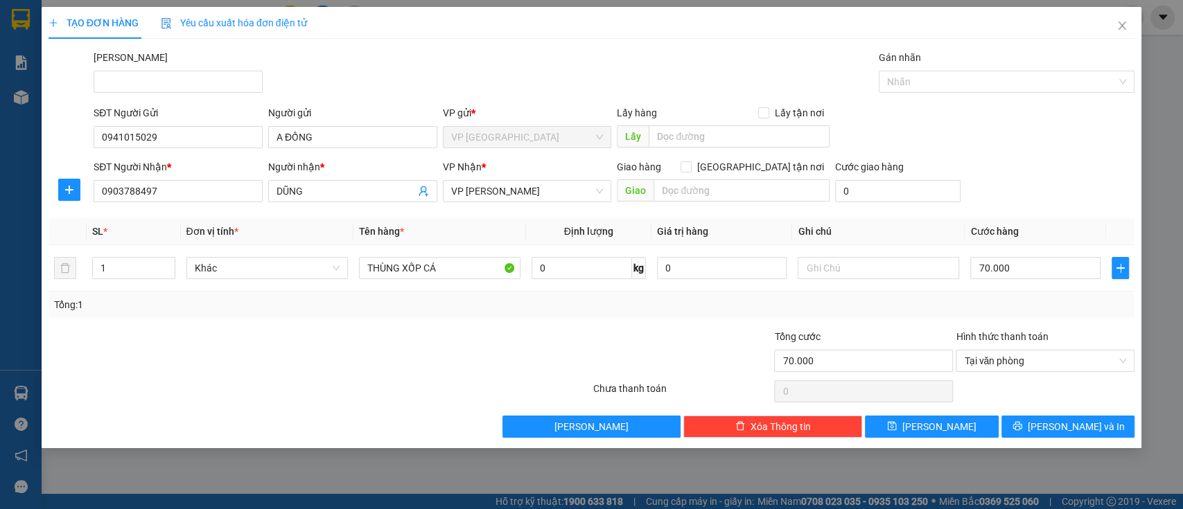
drag, startPoint x: 1042, startPoint y: 386, endPoint x: 1051, endPoint y: 386, distance: 8.3
click at [1042, 386] on div at bounding box center [1045, 392] width 182 height 28
click at [1067, 417] on button "[PERSON_NAME] và In" at bounding box center [1068, 427] width 133 height 22
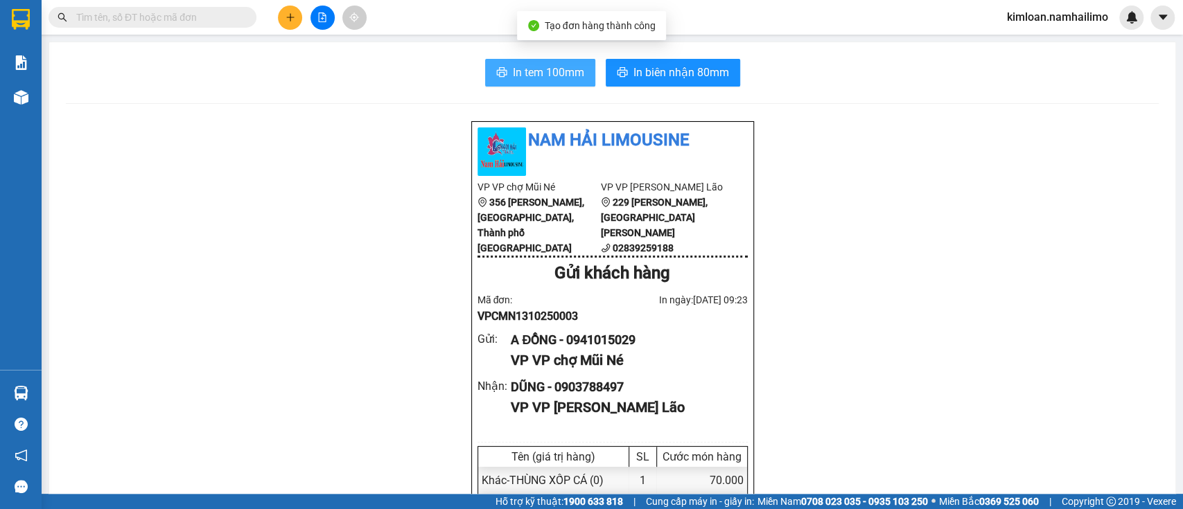
click at [556, 73] on span "In tem 100mm" at bounding box center [548, 72] width 71 height 17
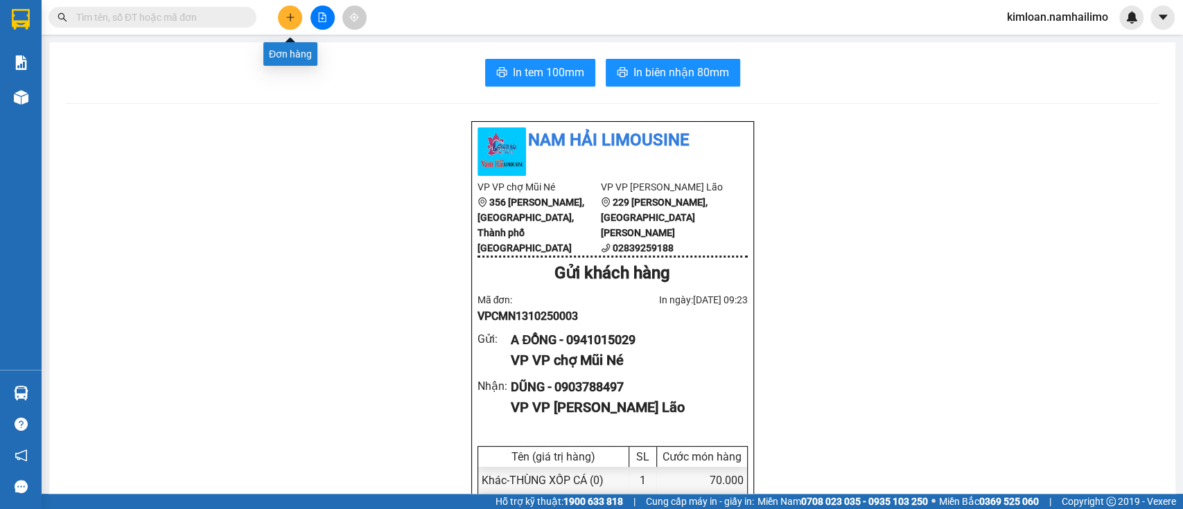
click at [293, 24] on button at bounding box center [290, 18] width 24 height 24
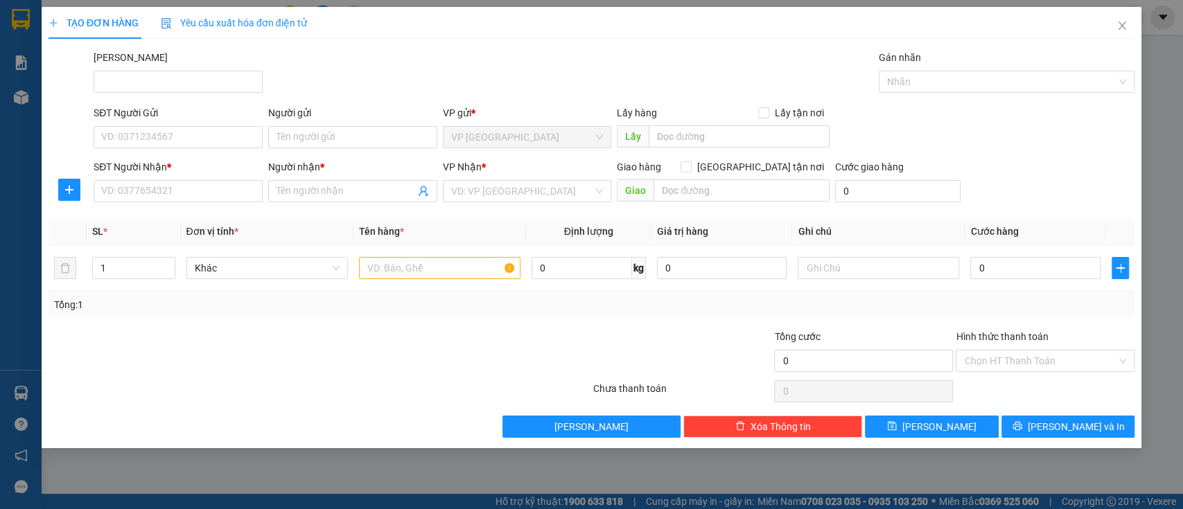
click at [192, 149] on div "SĐT Người Gửi VD: 0371234567" at bounding box center [178, 129] width 169 height 49
click at [193, 137] on input "SĐT Người Gửi" at bounding box center [178, 137] width 169 height 22
type input "0353442000"
click at [327, 134] on input "Người gửi" at bounding box center [352, 137] width 169 height 22
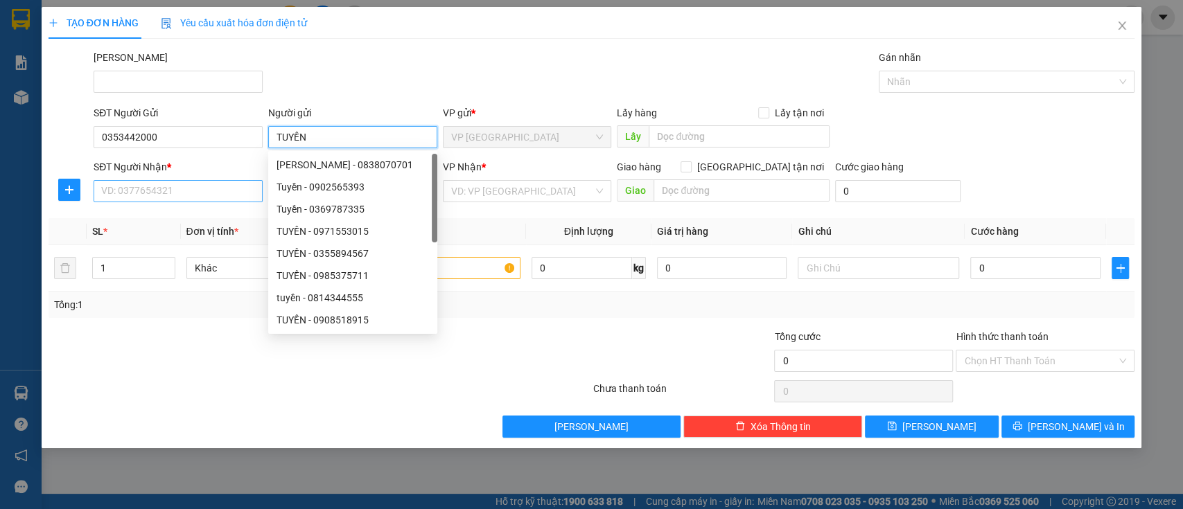
type input "TUYỀN"
click at [197, 195] on input "SĐT Người Nhận *" at bounding box center [178, 191] width 169 height 22
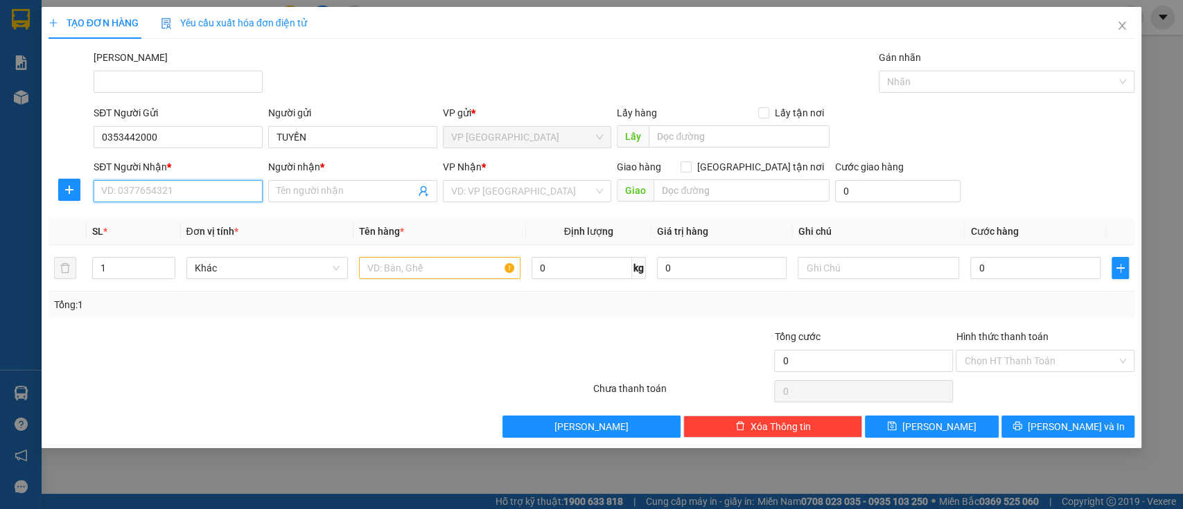
click at [197, 191] on input "SĐT Người Nhận *" at bounding box center [178, 191] width 169 height 22
click at [225, 196] on input "SĐT Người Nhận *" at bounding box center [178, 191] width 169 height 22
type input "5"
click at [101, 189] on input "8562097031893" at bounding box center [178, 191] width 169 height 22
drag, startPoint x: 101, startPoint y: 190, endPoint x: 163, endPoint y: 186, distance: 61.8
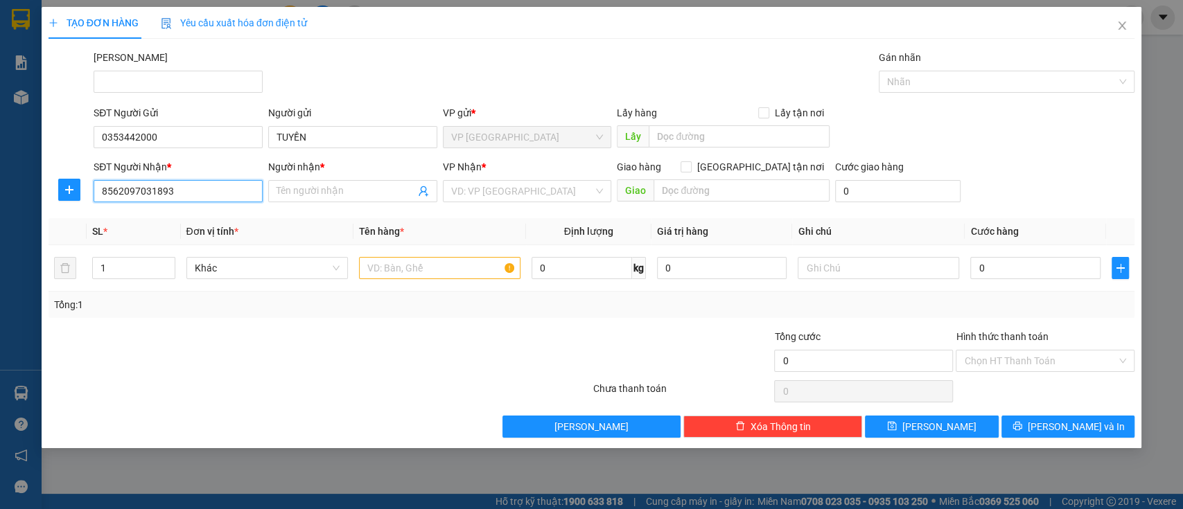
click at [102, 189] on input "8562097031893" at bounding box center [178, 191] width 169 height 22
click at [146, 195] on input "8562097031893" at bounding box center [178, 191] width 169 height 22
click at [104, 190] on input "8562097031893" at bounding box center [178, 191] width 169 height 22
click at [202, 183] on input "8562097031893" at bounding box center [178, 191] width 169 height 22
type input "8562097031893"
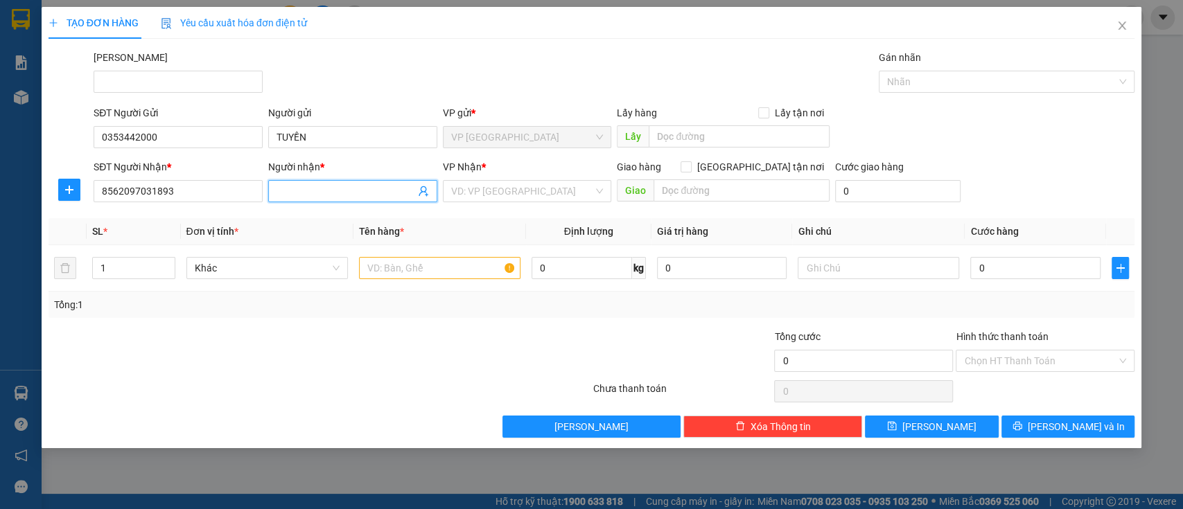
click at [317, 191] on input "Người nhận *" at bounding box center [346, 191] width 139 height 15
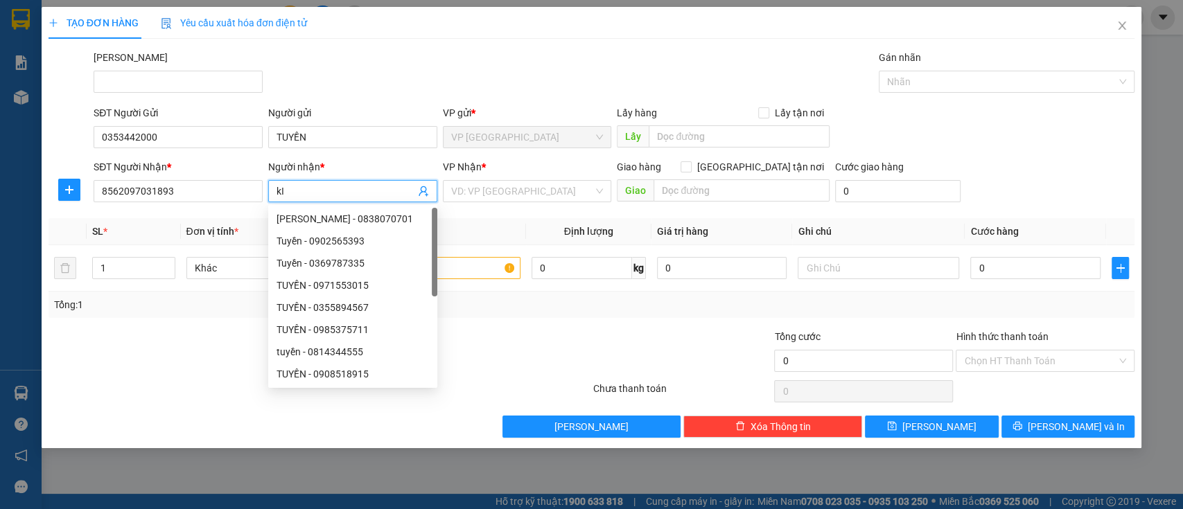
type input "k"
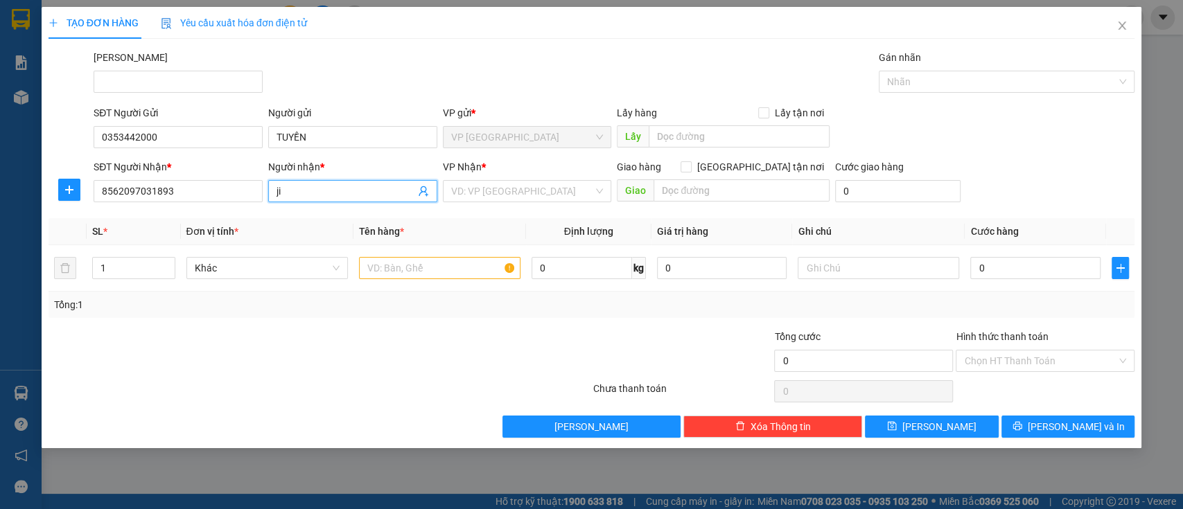
type input "j"
type input "[PERSON_NAME]"
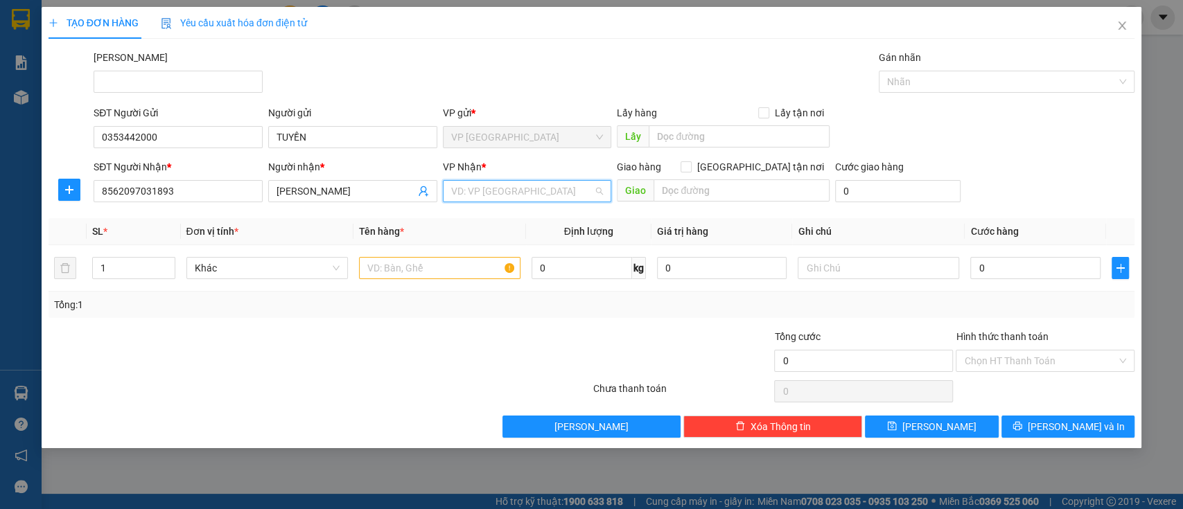
click at [530, 197] on input "search" at bounding box center [522, 191] width 143 height 21
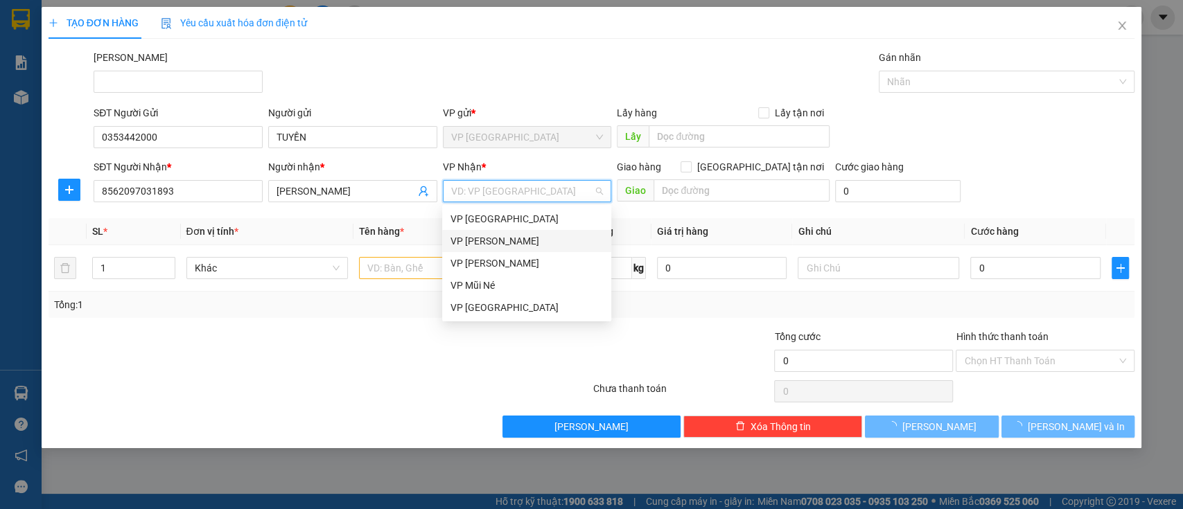
click at [520, 241] on div "VP [PERSON_NAME]" at bounding box center [527, 241] width 152 height 15
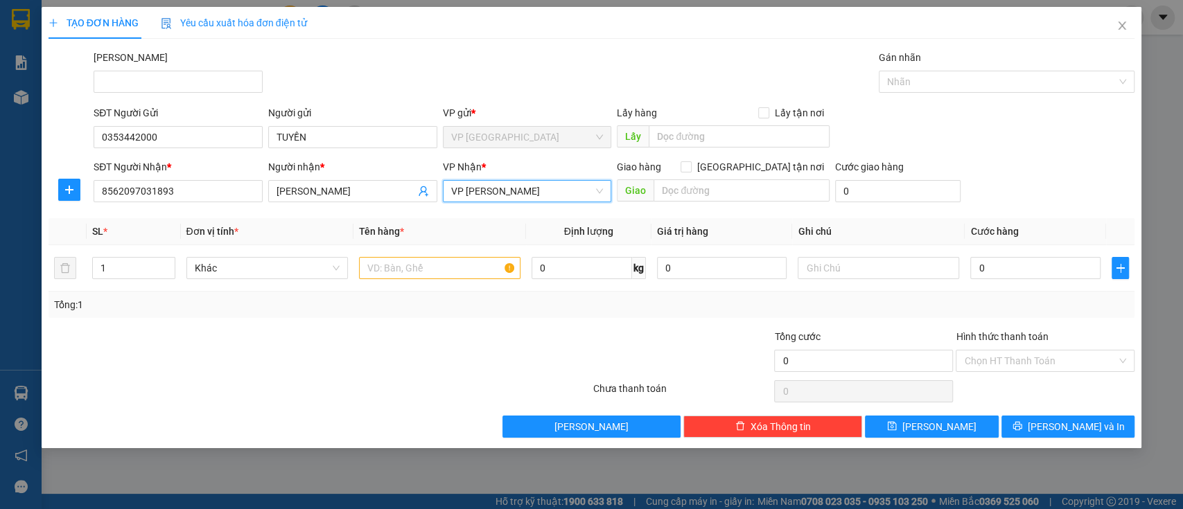
drag, startPoint x: 430, startPoint y: 357, endPoint x: 433, endPoint y: 295, distance: 61.7
click at [431, 357] on div at bounding box center [501, 353] width 182 height 49
click at [438, 270] on input "text" at bounding box center [439, 268] width 161 height 22
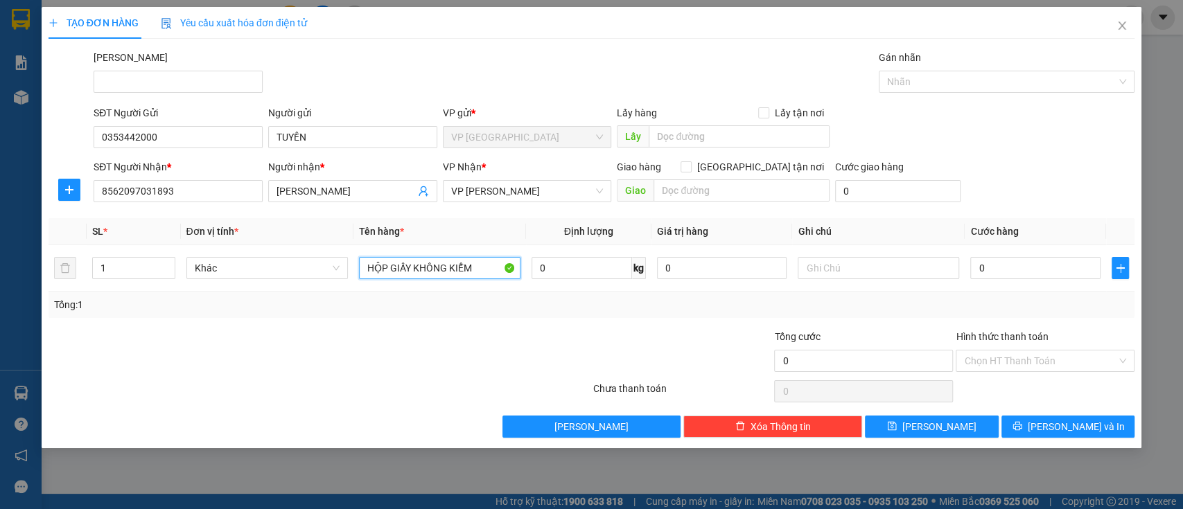
type input "HỘP GIẤY KHÔNG KIỂM"
click at [488, 315] on div "Tổng: 1" at bounding box center [592, 305] width 1087 height 26
click at [1031, 268] on input "0" at bounding box center [1035, 268] width 130 height 22
type input "003"
type input "3"
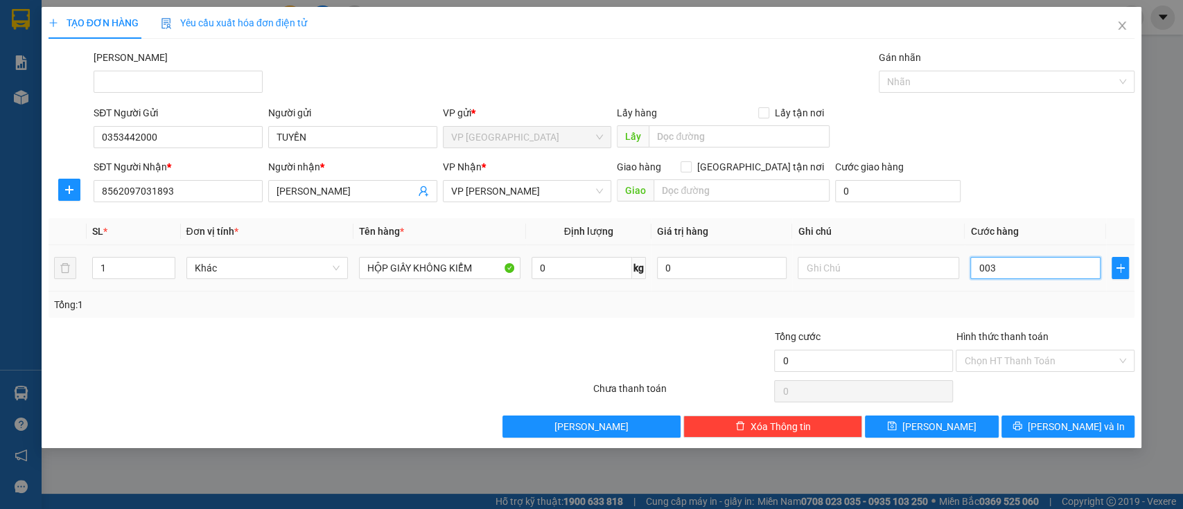
type input "3"
type input "0.030"
type input "30"
type input "30.000"
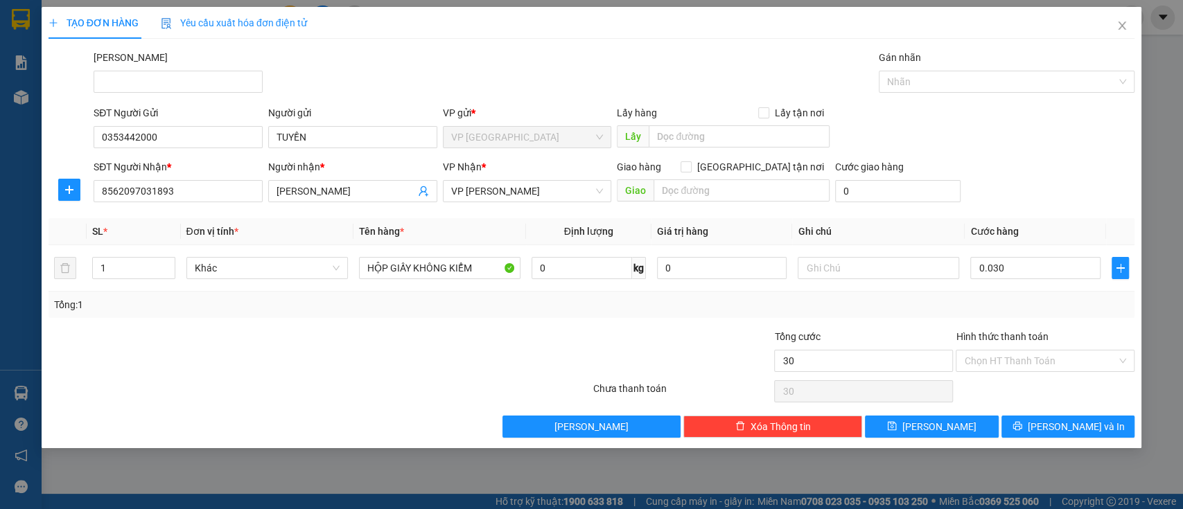
type input "30.000"
click at [1008, 302] on div "Tổng: 1" at bounding box center [592, 304] width 1076 height 15
click at [993, 390] on div "Chọn HT Thanh Toán" at bounding box center [1045, 392] width 182 height 28
click at [882, 268] on input "text" at bounding box center [878, 268] width 161 height 22
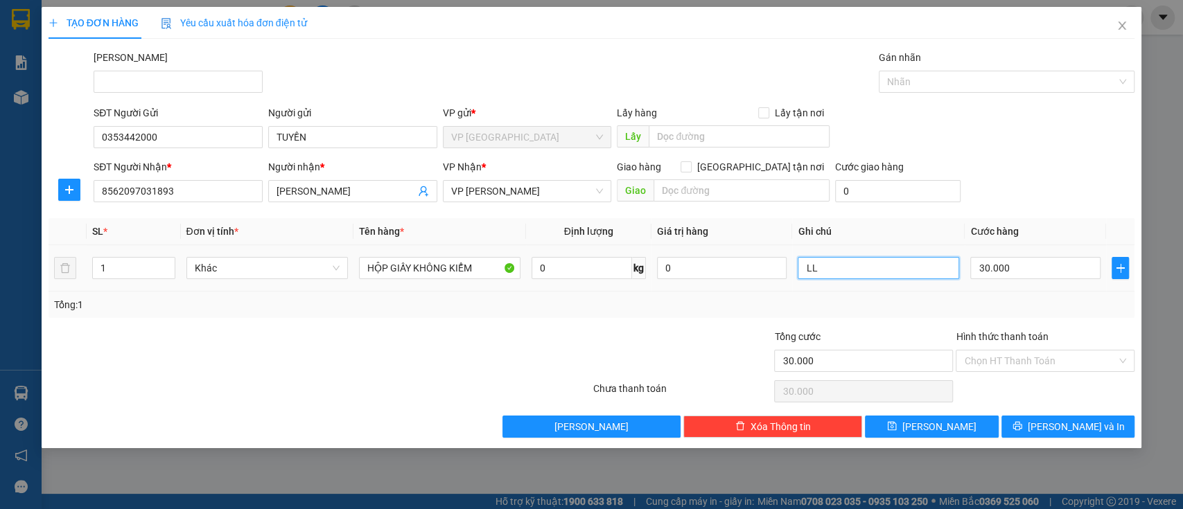
type input "L"
click at [370, 186] on input "[PERSON_NAME]" at bounding box center [346, 191] width 139 height 15
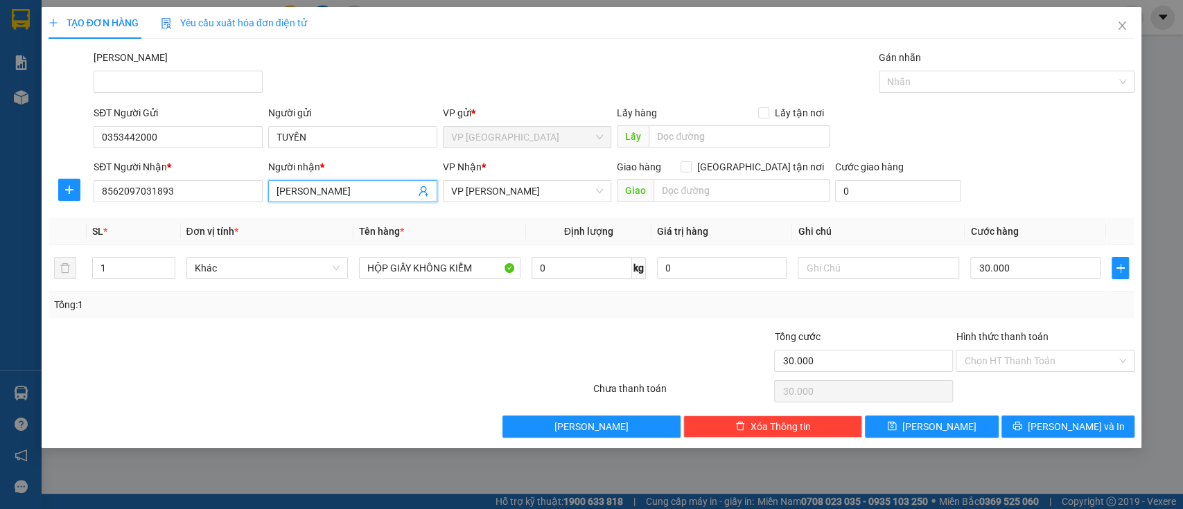
type input "[PERSON_NAME]"
click at [357, 356] on div at bounding box center [228, 353] width 363 height 49
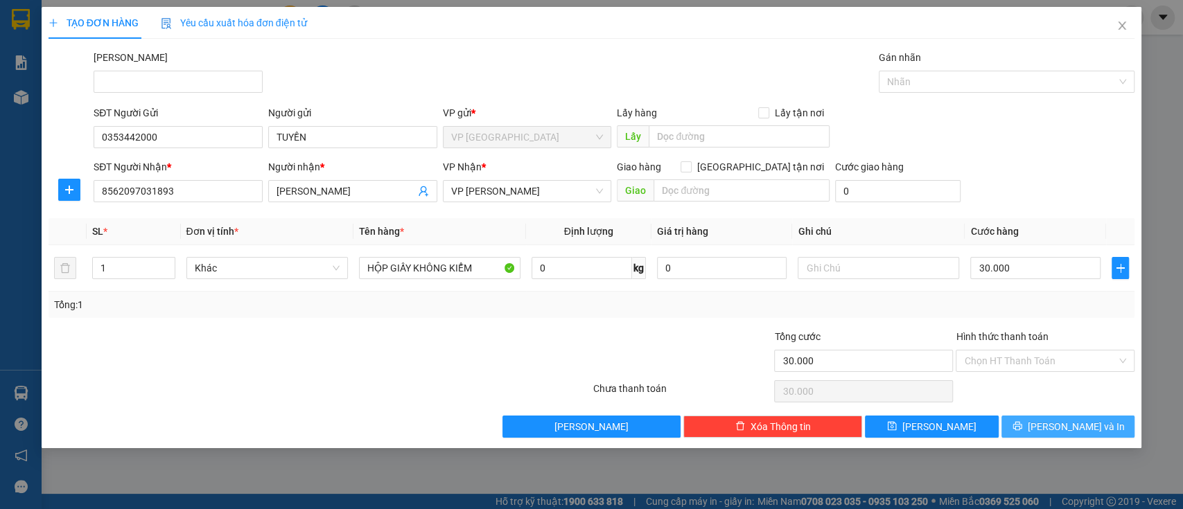
click at [1057, 427] on span "[PERSON_NAME] và In" at bounding box center [1076, 426] width 97 height 15
click at [1057, 427] on div "Transit Pickup Surcharge Ids Transit Deliver Surcharge Ids Transit Deliver Surc…" at bounding box center [592, 244] width 1087 height 388
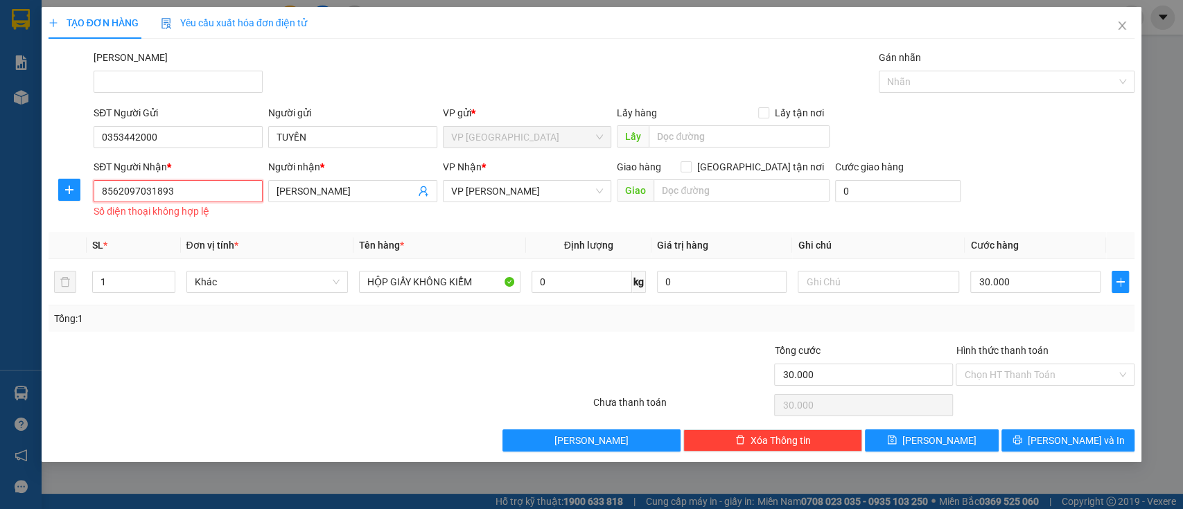
drag, startPoint x: 211, startPoint y: 189, endPoint x: 96, endPoint y: 196, distance: 114.6
click at [96, 196] on input "8562097031893" at bounding box center [178, 191] width 169 height 22
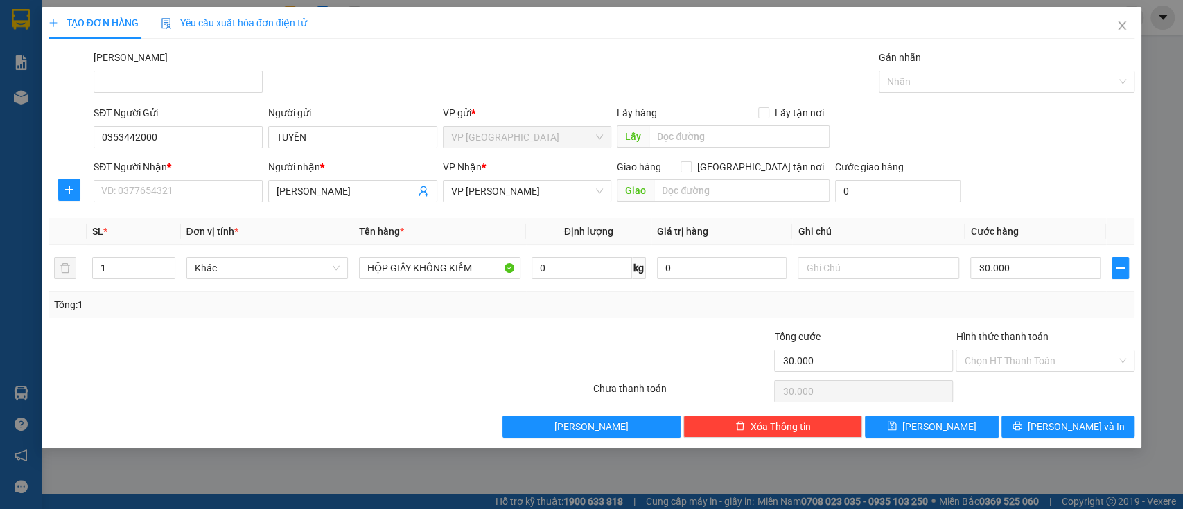
click at [302, 380] on div at bounding box center [319, 392] width 545 height 28
click at [839, 261] on input "text" at bounding box center [878, 268] width 161 height 22
paste input "8562097031893"
click at [810, 269] on input "8562097031893" at bounding box center [878, 268] width 161 height 22
click at [803, 269] on input "8562097031893" at bounding box center [878, 268] width 161 height 22
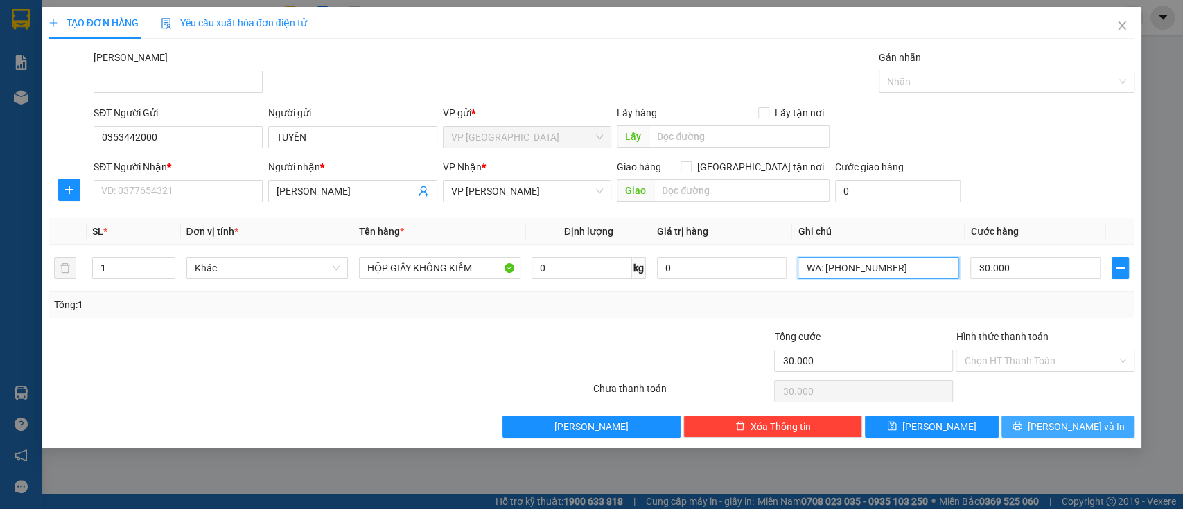
type input "WA: [PHONE_NUMBER]"
click at [1067, 419] on span "[PERSON_NAME] và In" at bounding box center [1076, 426] width 97 height 15
click at [1067, 419] on div "Transit Pickup Surcharge Ids Transit Deliver Surcharge Ids Transit Deliver Surc…" at bounding box center [592, 244] width 1087 height 388
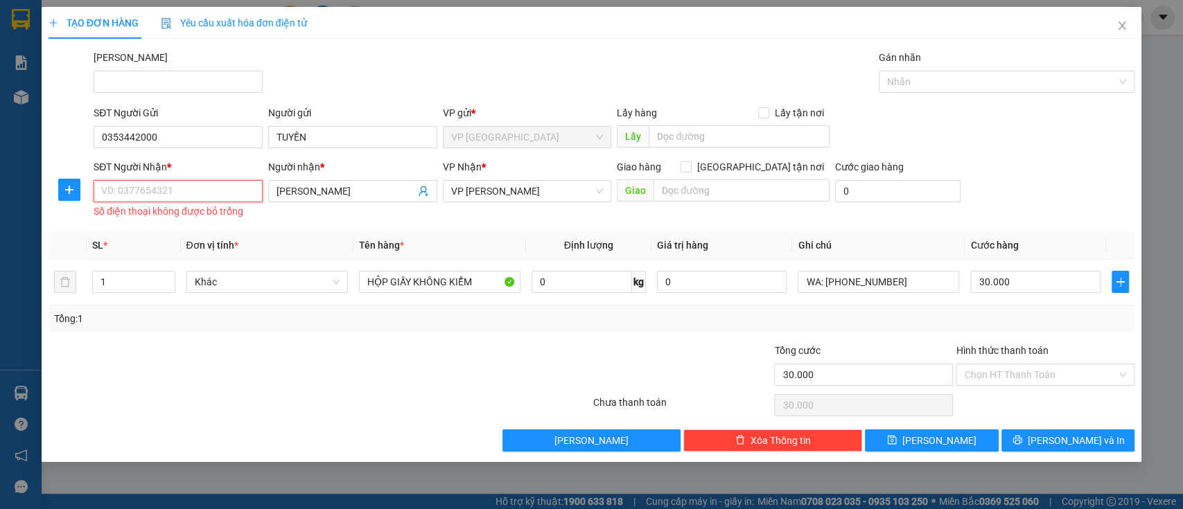
click at [173, 186] on input "SĐT Người Nhận *" at bounding box center [178, 191] width 169 height 22
drag, startPoint x: 176, startPoint y: 134, endPoint x: 159, endPoint y: 134, distance: 17.3
click at [162, 134] on input "0353442000" at bounding box center [178, 137] width 169 height 22
click at [0, 127] on div "TẠO ĐƠN HÀNG Yêu cầu xuất hóa đơn điện tử Transit Pickup Surcharge Ids Transit …" at bounding box center [591, 254] width 1183 height 509
click at [0, 128] on div "TẠO ĐƠN HÀNG Yêu cầu xuất hóa đơn điện tử Transit Pickup Surcharge Ids Transit …" at bounding box center [591, 254] width 1183 height 509
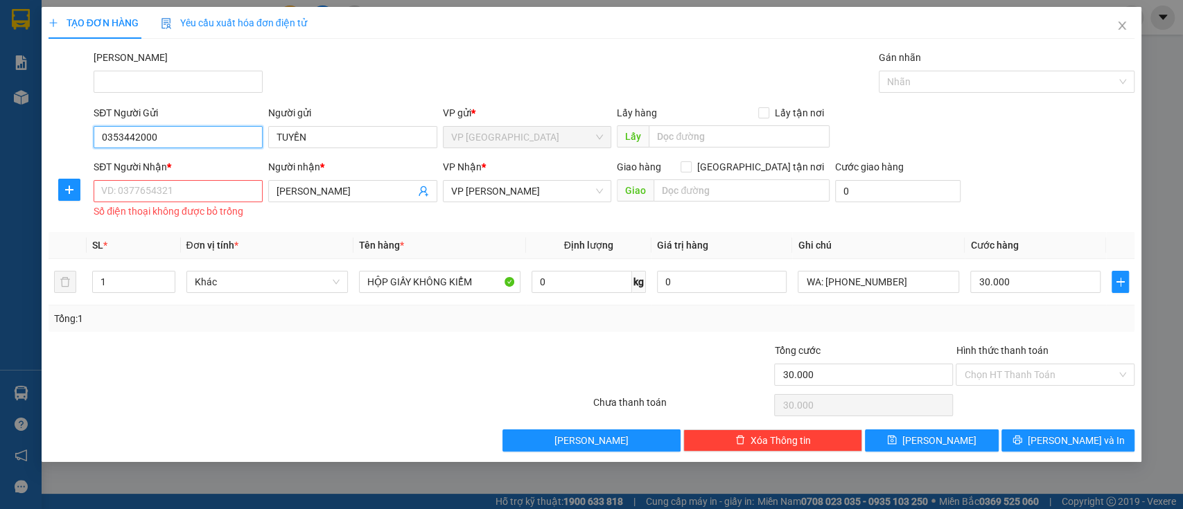
click at [184, 137] on input "0353442000" at bounding box center [178, 137] width 169 height 22
drag, startPoint x: 184, startPoint y: 137, endPoint x: 168, endPoint y: 131, distance: 16.9
click at [182, 136] on input "0353442000" at bounding box center [178, 137] width 169 height 22
click at [116, 126] on input "0353442000" at bounding box center [178, 137] width 169 height 22
drag, startPoint x: 215, startPoint y: 141, endPoint x: 84, endPoint y: 137, distance: 131.1
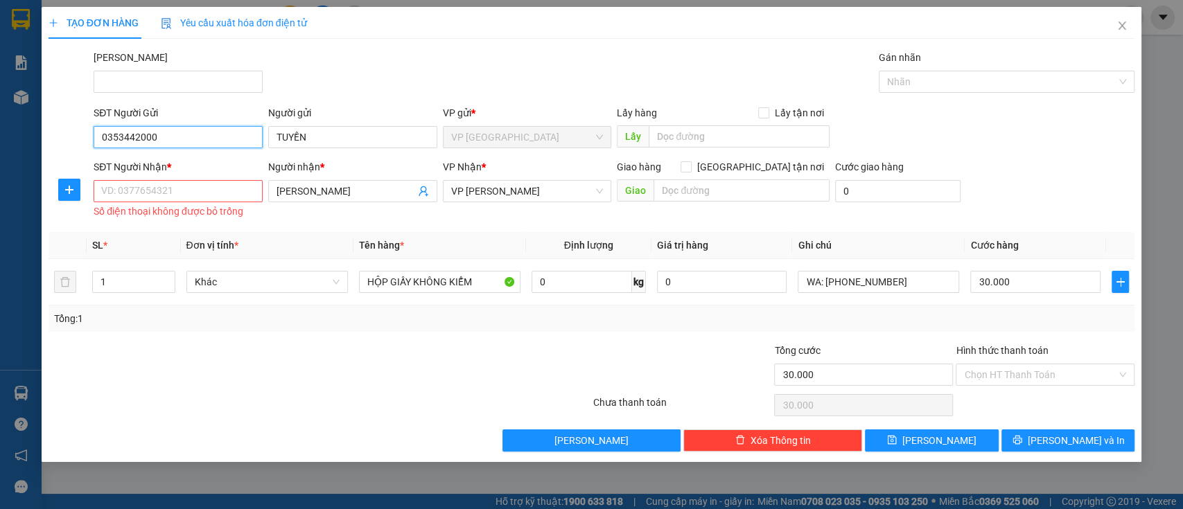
click at [84, 137] on div "SĐT Người Gửi 0353442000 0353442000 Người gửi TUYỀN VP gửi * VP chợ Mũi Né Lấy …" at bounding box center [592, 129] width 1090 height 49
click at [84, 137] on div at bounding box center [69, 129] width 45 height 49
click at [201, 141] on input "0353442000" at bounding box center [178, 137] width 169 height 22
click at [141, 139] on input "0353442000" at bounding box center [178, 137] width 169 height 22
click at [106, 139] on input "0353442000" at bounding box center [178, 137] width 169 height 22
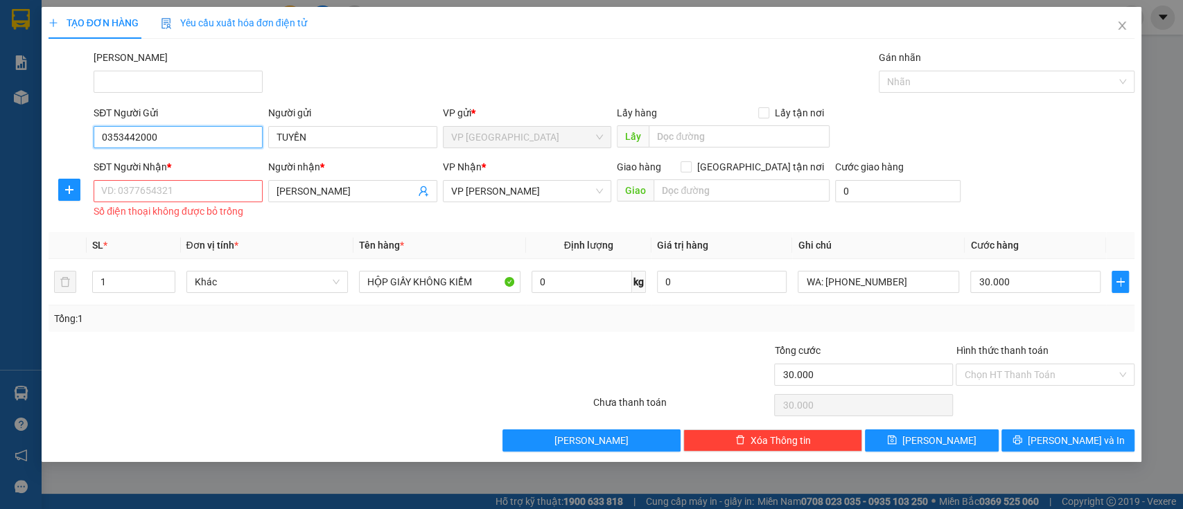
click at [96, 139] on input "0353442000" at bounding box center [178, 137] width 169 height 22
click at [128, 131] on input "0353442000" at bounding box center [178, 137] width 169 height 22
click at [177, 189] on input "SĐT Người Nhận *" at bounding box center [178, 191] width 169 height 22
paste input "0353442000"
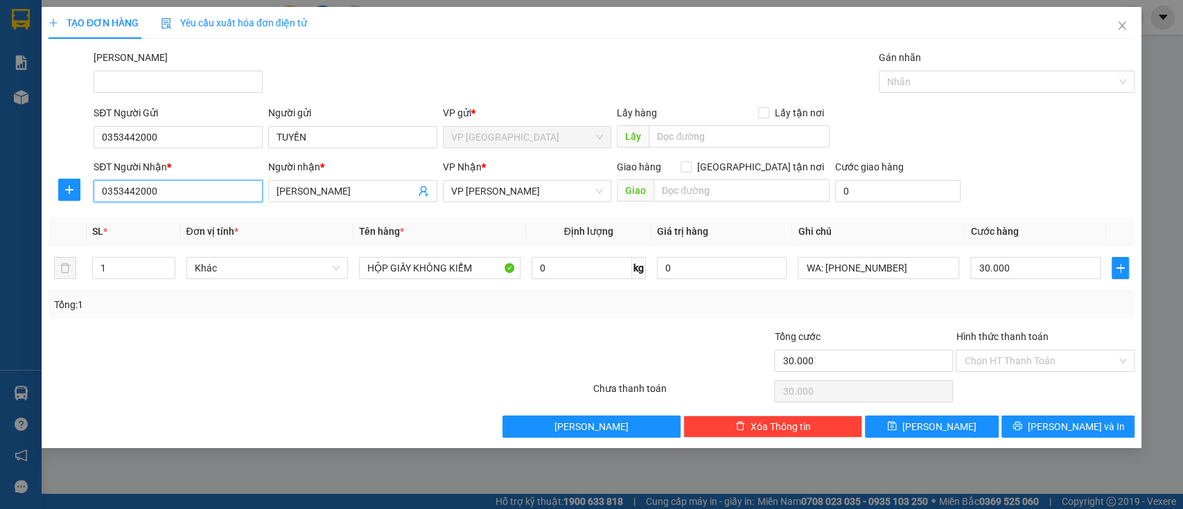
type input "0353442000"
click at [292, 344] on div at bounding box center [228, 353] width 363 height 49
click at [810, 303] on div "Tổng: 1" at bounding box center [592, 304] width 1076 height 15
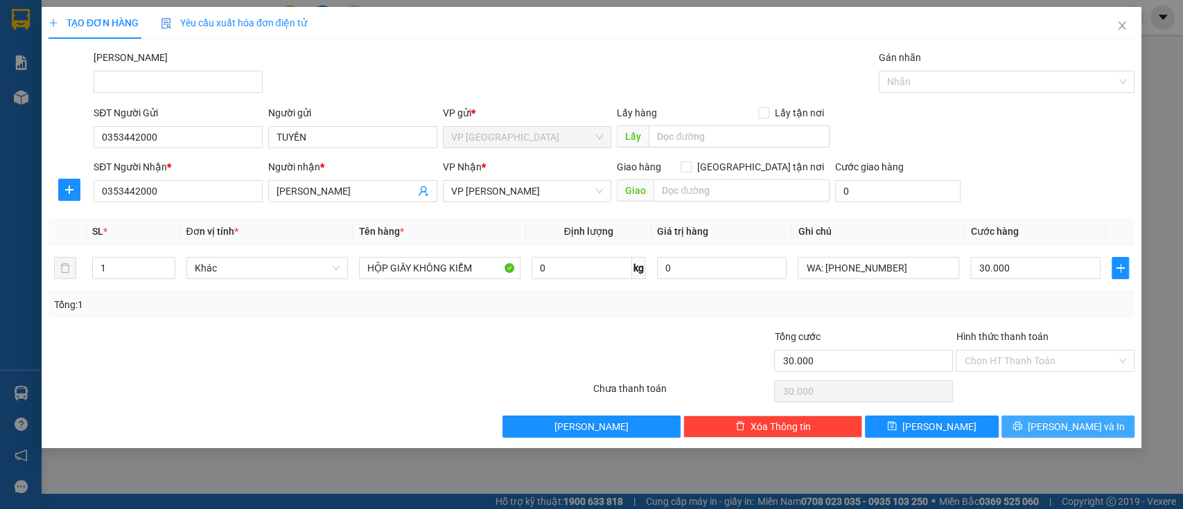
click at [1065, 431] on span "[PERSON_NAME] và In" at bounding box center [1076, 426] width 97 height 15
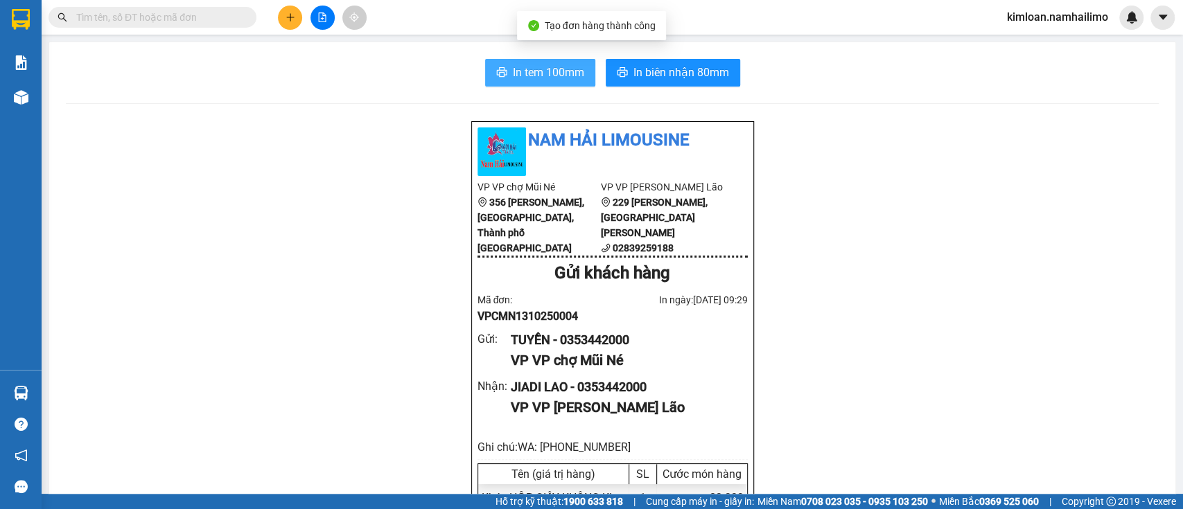
click at [516, 66] on span "In tem 100mm" at bounding box center [548, 72] width 71 height 17
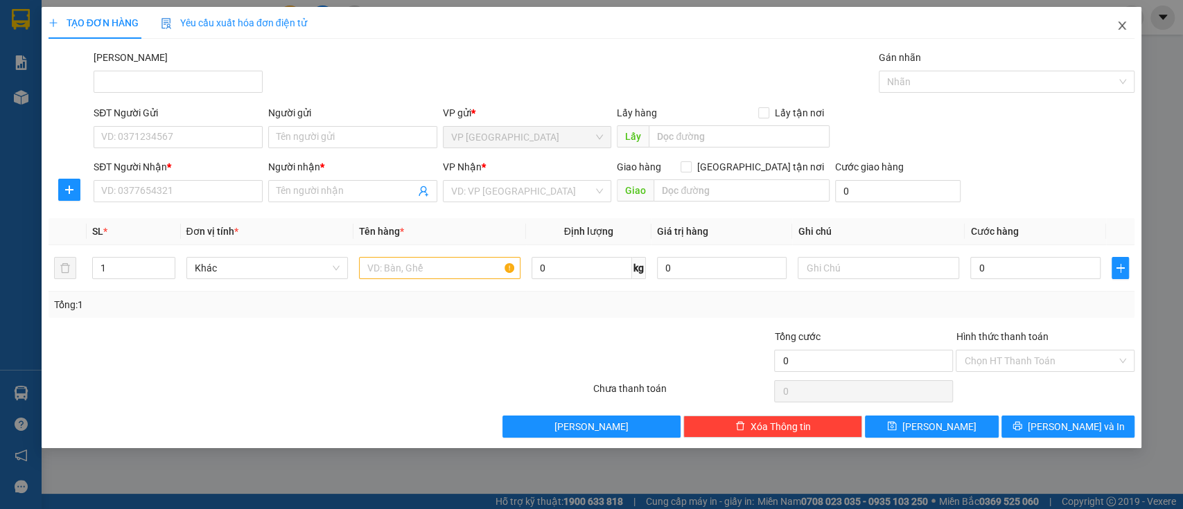
click at [1119, 23] on icon "close" at bounding box center [1123, 25] width 8 height 8
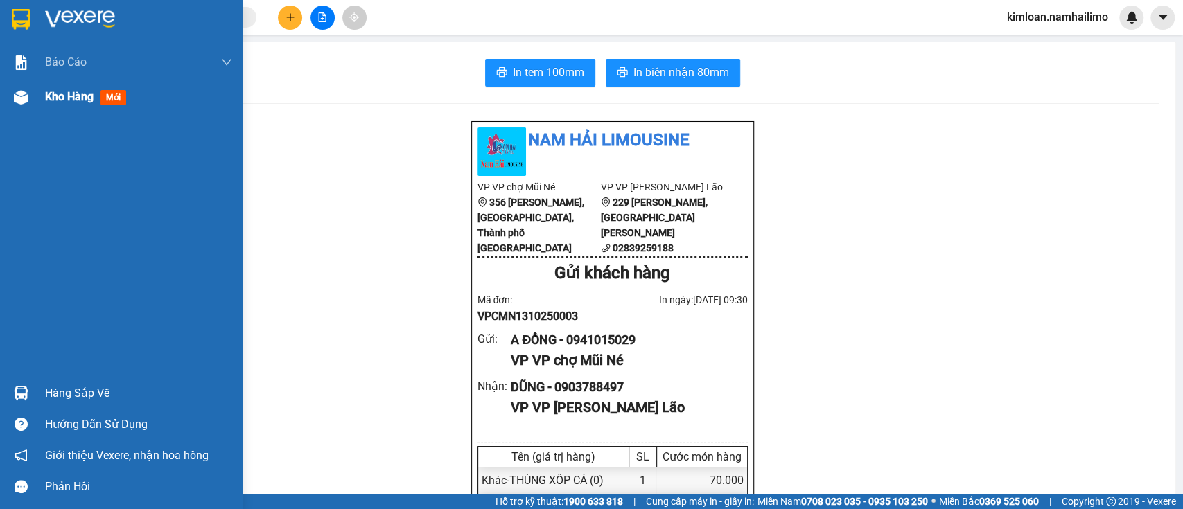
click at [84, 96] on span "Kho hàng" at bounding box center [69, 96] width 49 height 13
click at [84, 97] on span "Kho hàng" at bounding box center [69, 96] width 49 height 13
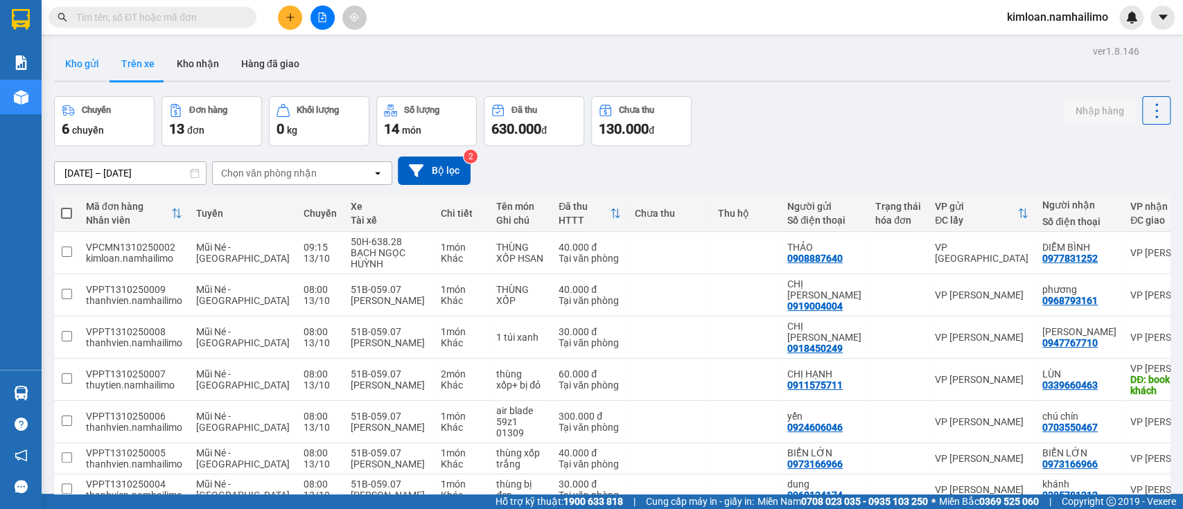
click at [71, 63] on button "Kho gửi" at bounding box center [82, 63] width 56 height 33
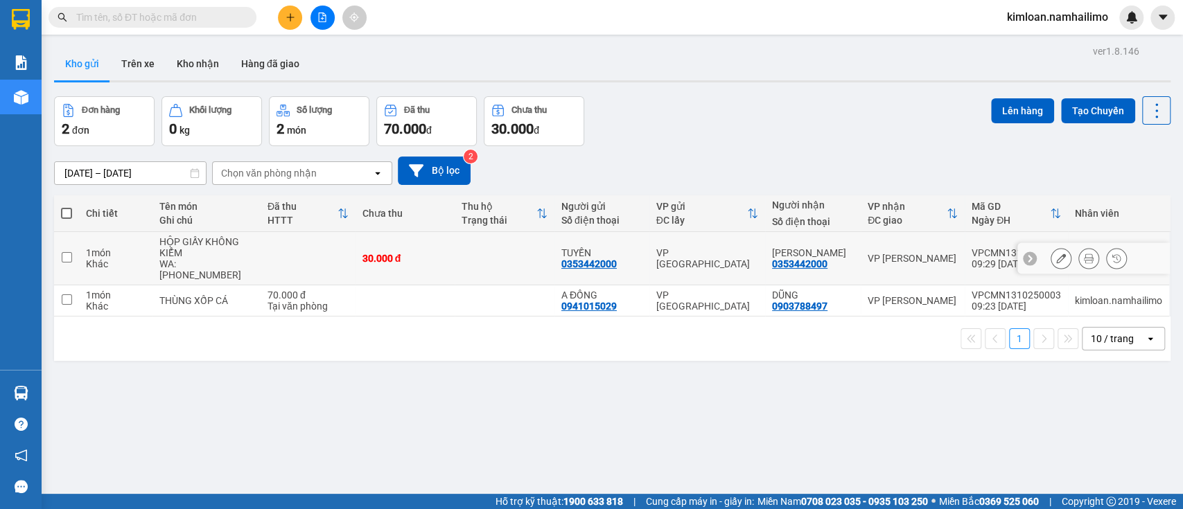
click at [861, 252] on td "VP [PERSON_NAME]" at bounding box center [913, 258] width 104 height 53
checkbox input "true"
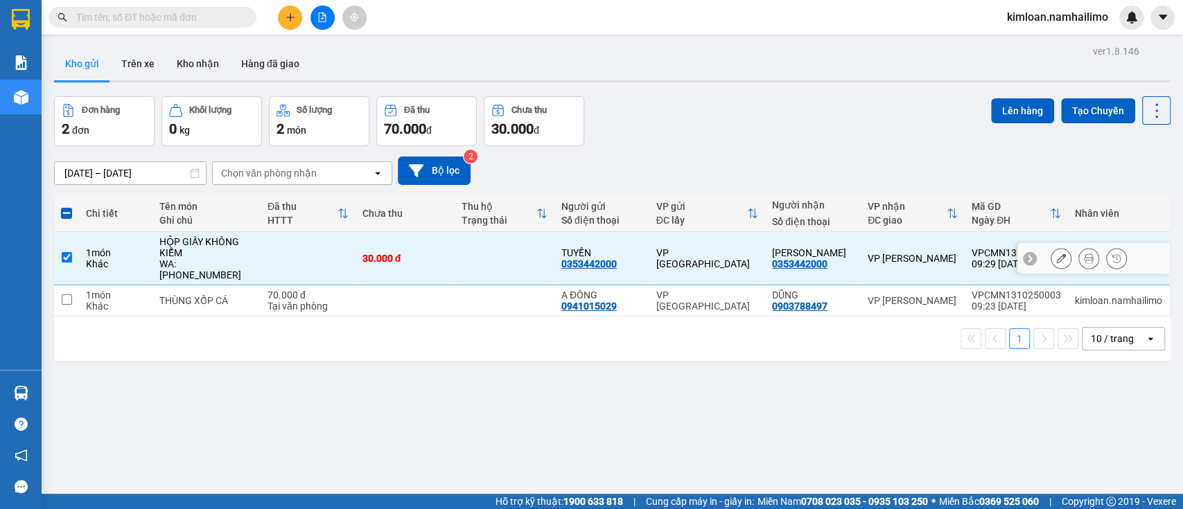
click at [1051, 265] on button at bounding box center [1060, 259] width 19 height 24
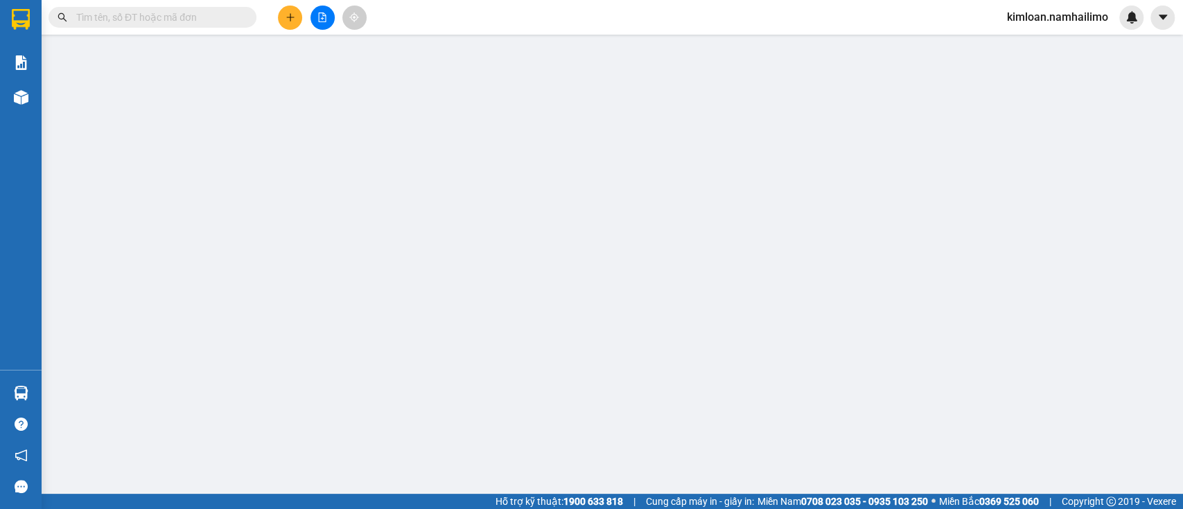
type input "0353442000"
type input "30.000"
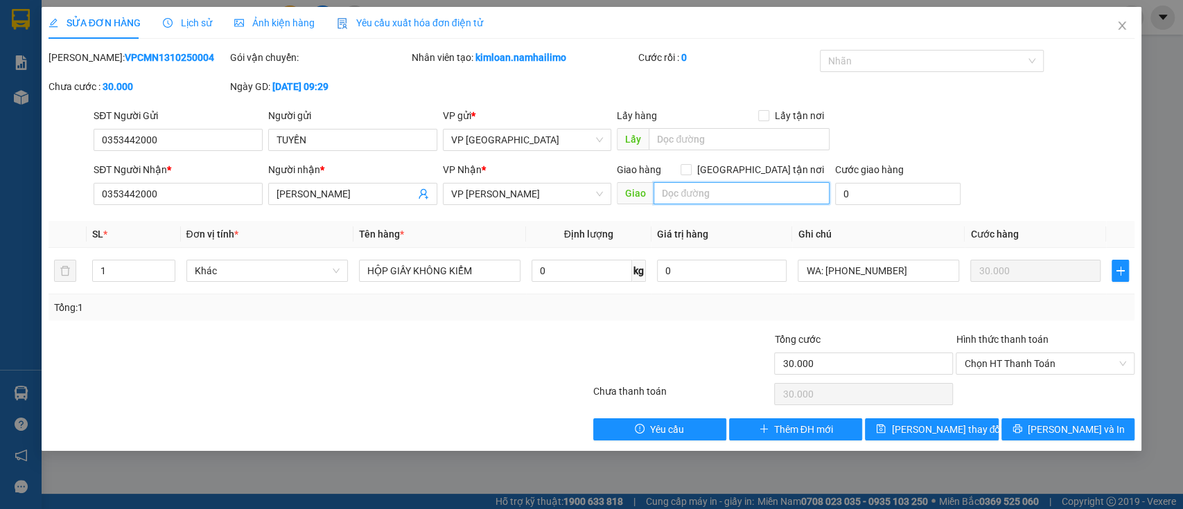
click at [771, 193] on input "text" at bounding box center [742, 193] width 176 height 22
type input "L"
type input "H"
type input "L"
click at [640, 335] on div at bounding box center [682, 356] width 182 height 49
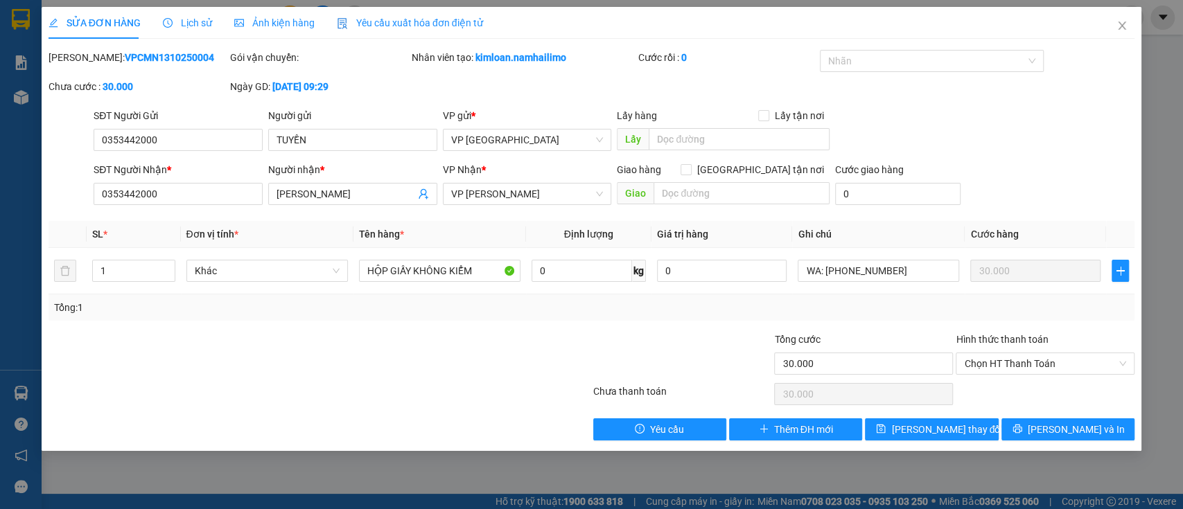
click at [640, 335] on div at bounding box center [682, 356] width 182 height 49
click at [1122, 32] on span "Close" at bounding box center [1122, 26] width 39 height 39
